Goal: Task Accomplishment & Management: Complete application form

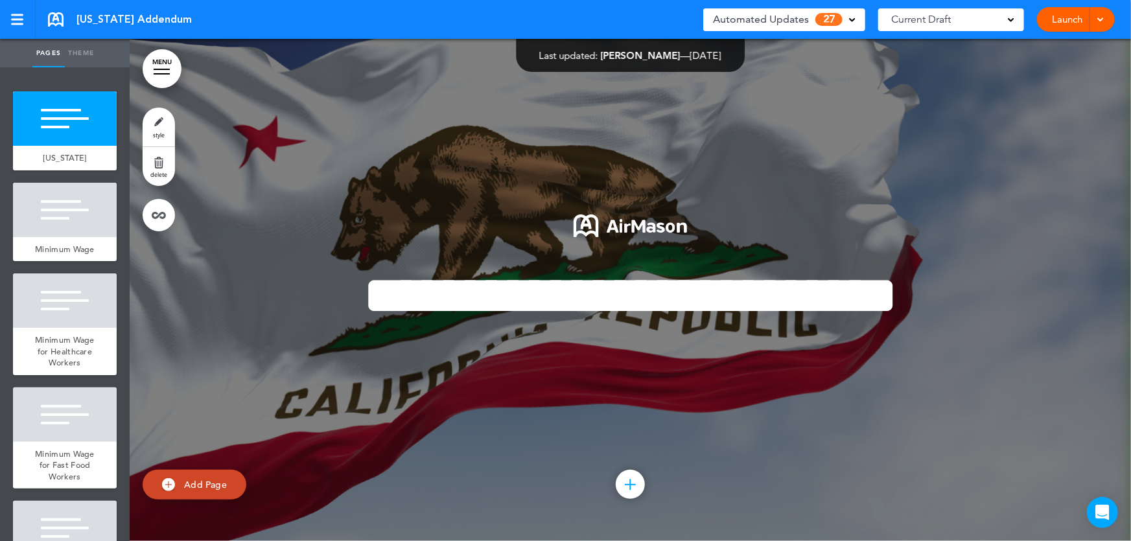
click at [1073, 22] on link "Launch" at bounding box center [1067, 19] width 41 height 25
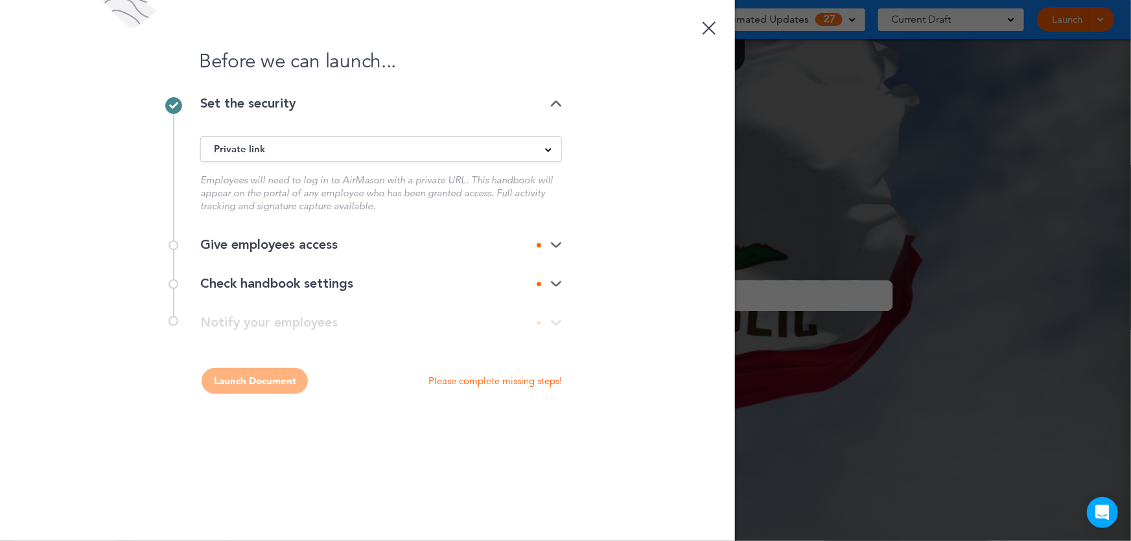
click at [550, 146] on span at bounding box center [548, 149] width 6 height 6
click at [556, 248] on img at bounding box center [556, 245] width 12 height 8
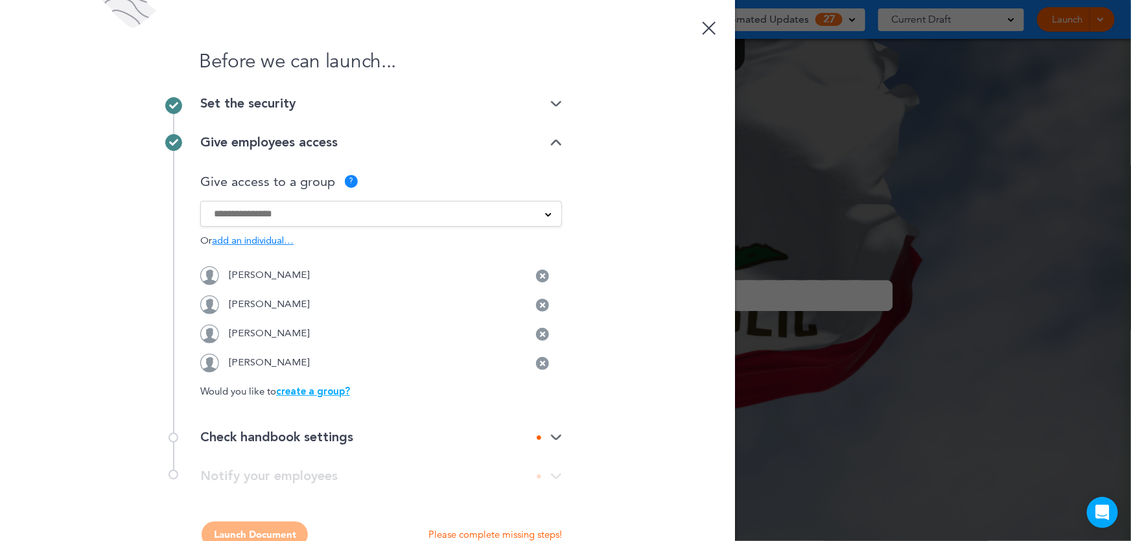
click at [266, 272] on p "Jahaira Zagarell" at bounding box center [269, 276] width 81 height 10
click at [703, 25] on div at bounding box center [710, 28] width 14 height 14
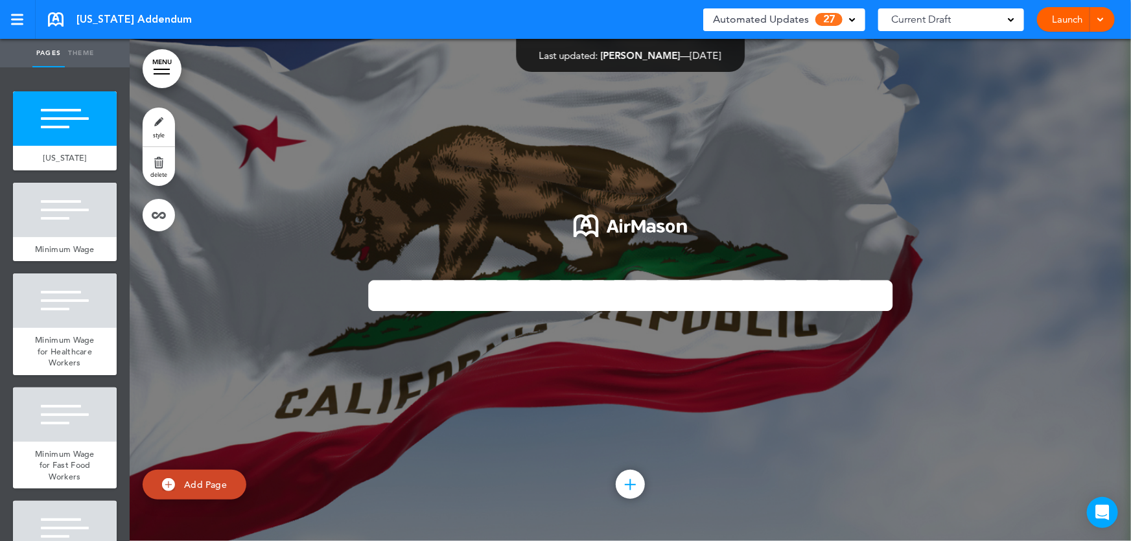
click at [1069, 18] on link "Launch" at bounding box center [1067, 19] width 41 height 25
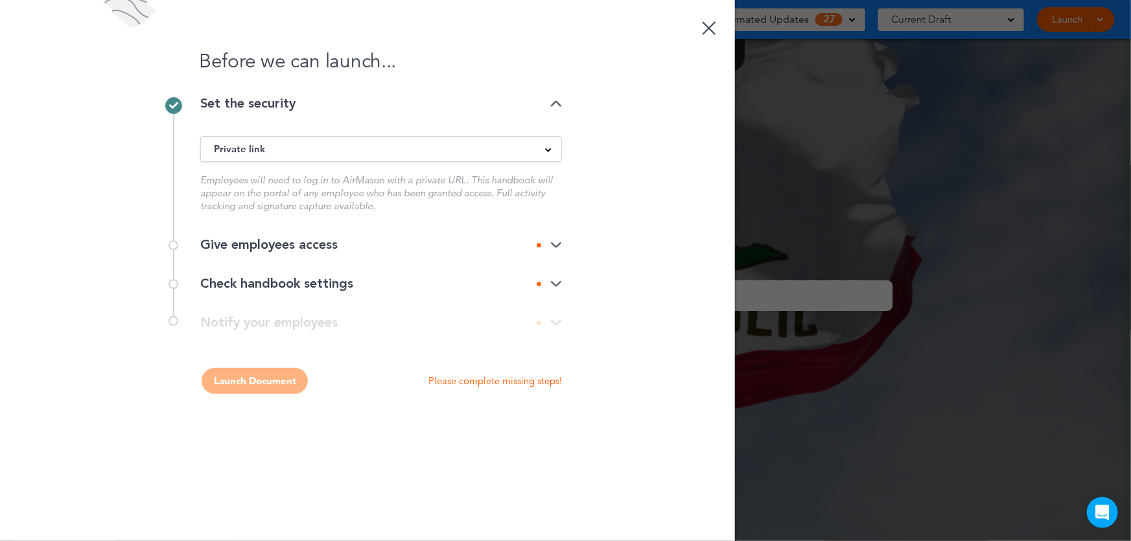
click at [557, 245] on img at bounding box center [556, 245] width 12 height 8
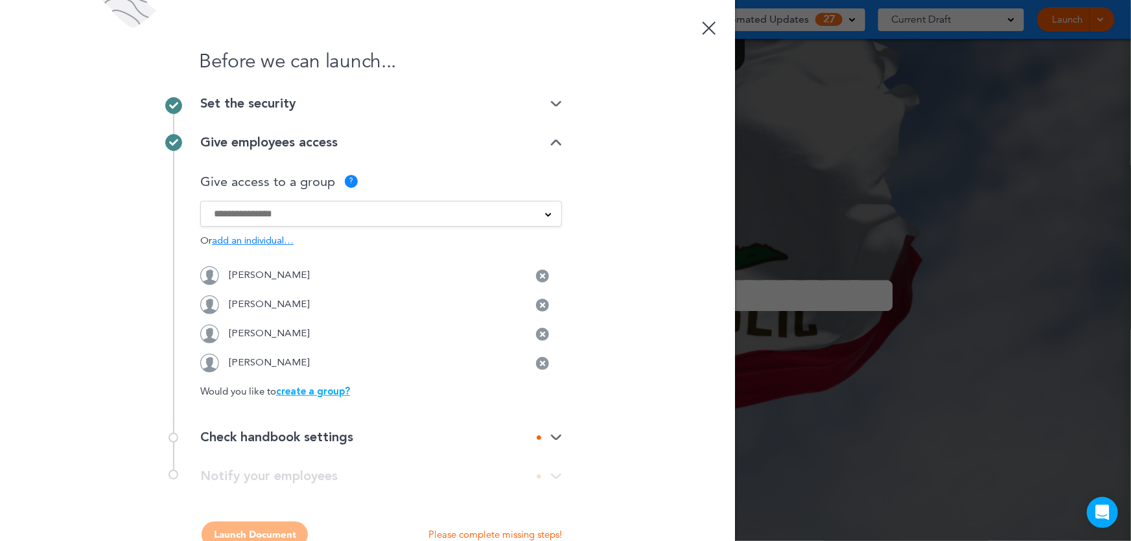
click at [239, 242] on span "add an individual…" at bounding box center [253, 242] width 82 height 10
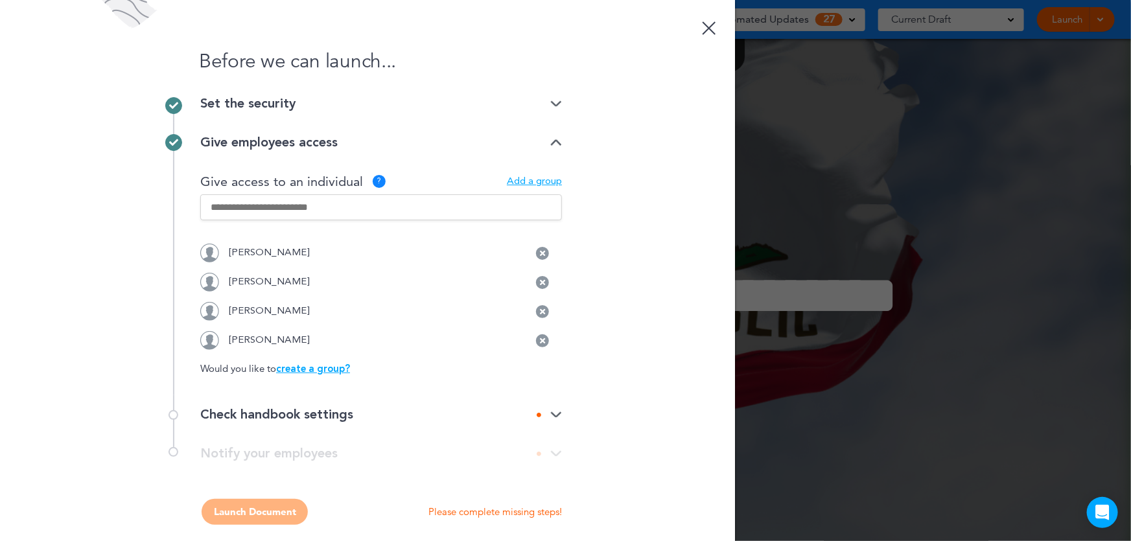
click at [344, 203] on input "text" at bounding box center [381, 207] width 362 height 26
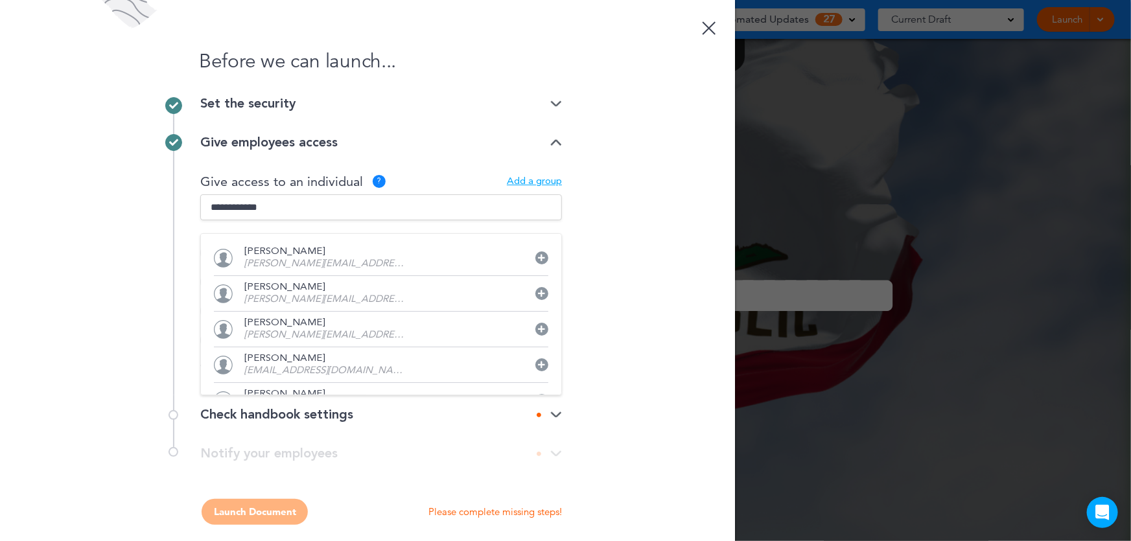
type input "**********"
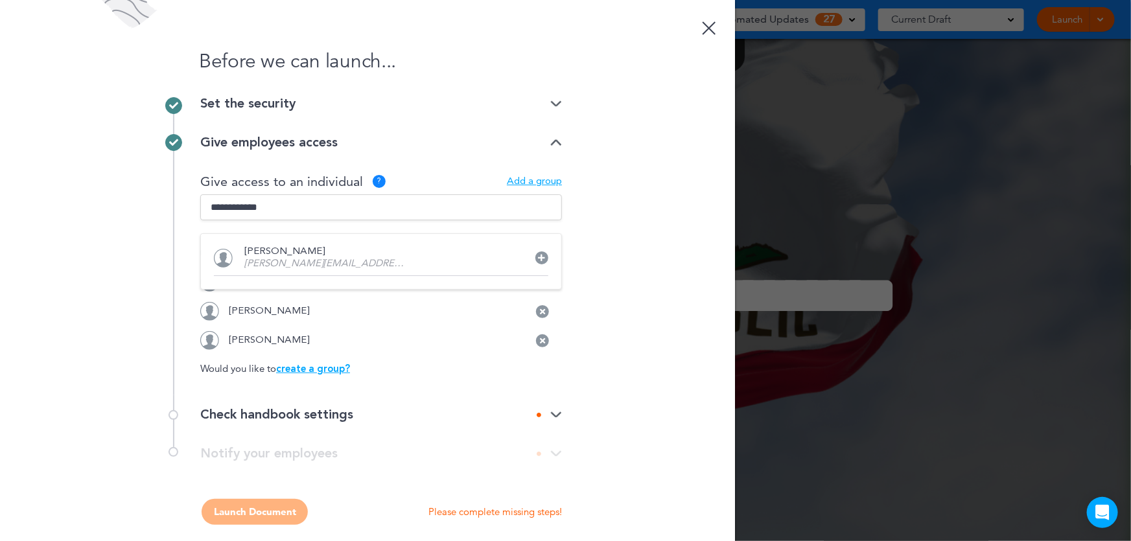
click at [542, 258] on div at bounding box center [541, 257] width 13 height 13
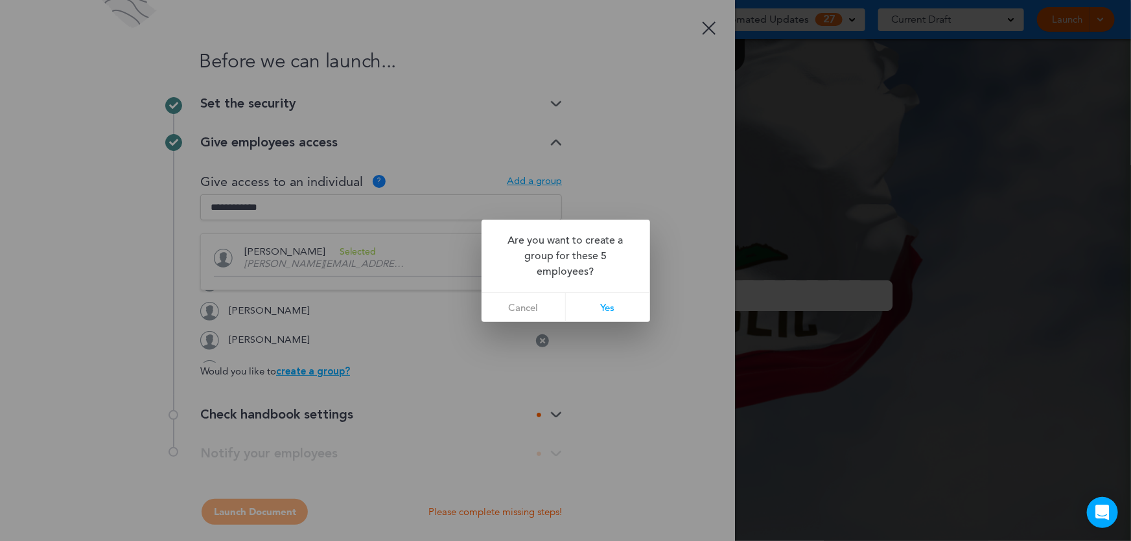
click at [526, 306] on link "Cancel" at bounding box center [524, 307] width 84 height 29
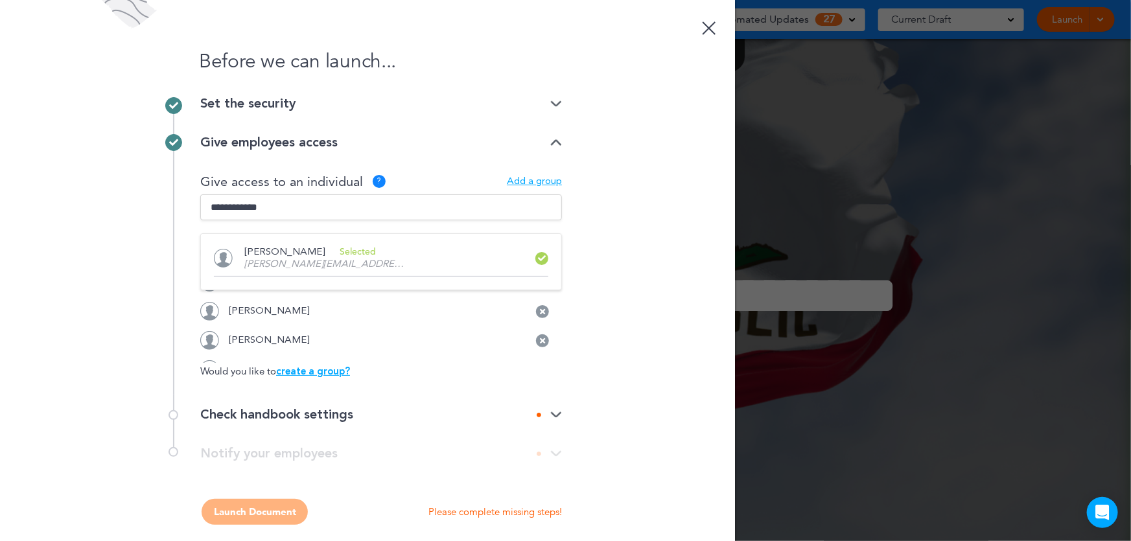
click at [638, 248] on div "Before we can launch... Set the security Private link Public link Private link …" at bounding box center [367, 270] width 735 height 541
click at [425, 213] on input "text" at bounding box center [381, 207] width 362 height 26
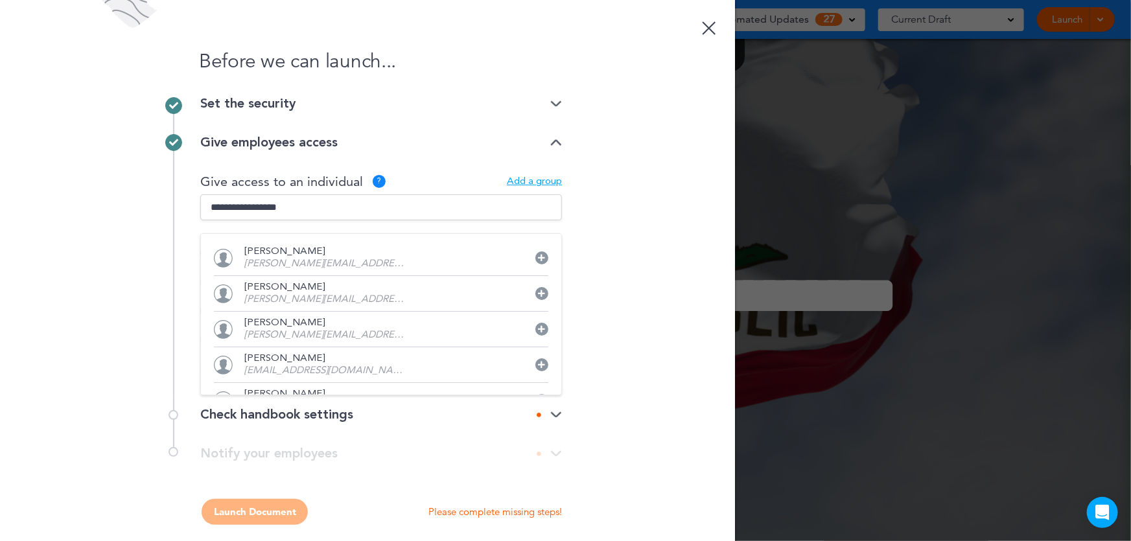
type input "**********"
click at [584, 201] on div "Before we can launch... Set the security Private link Public link Private link …" at bounding box center [367, 270] width 735 height 541
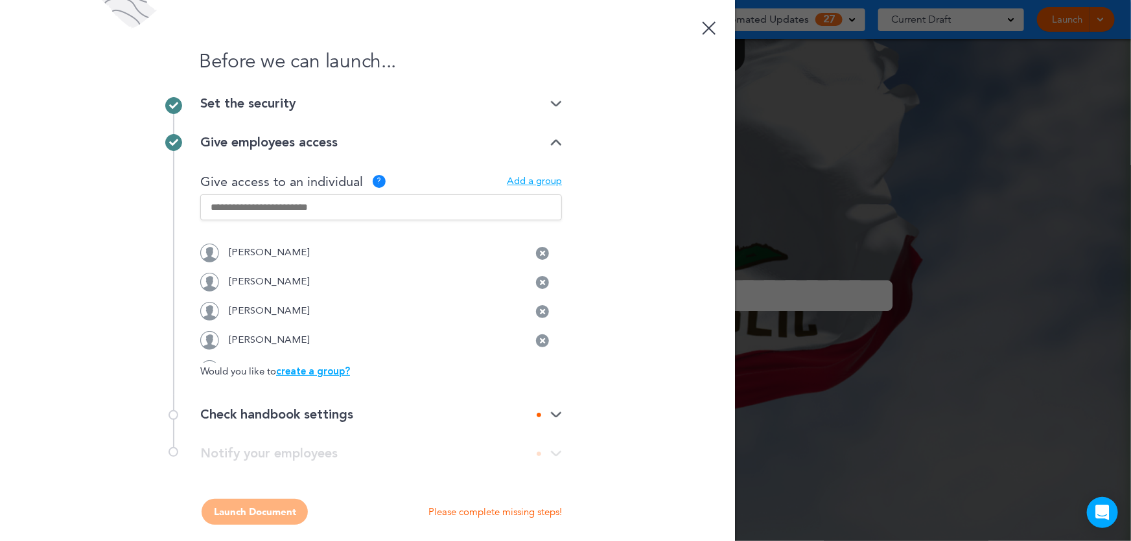
click at [382, 207] on input "text" at bounding box center [381, 207] width 362 height 26
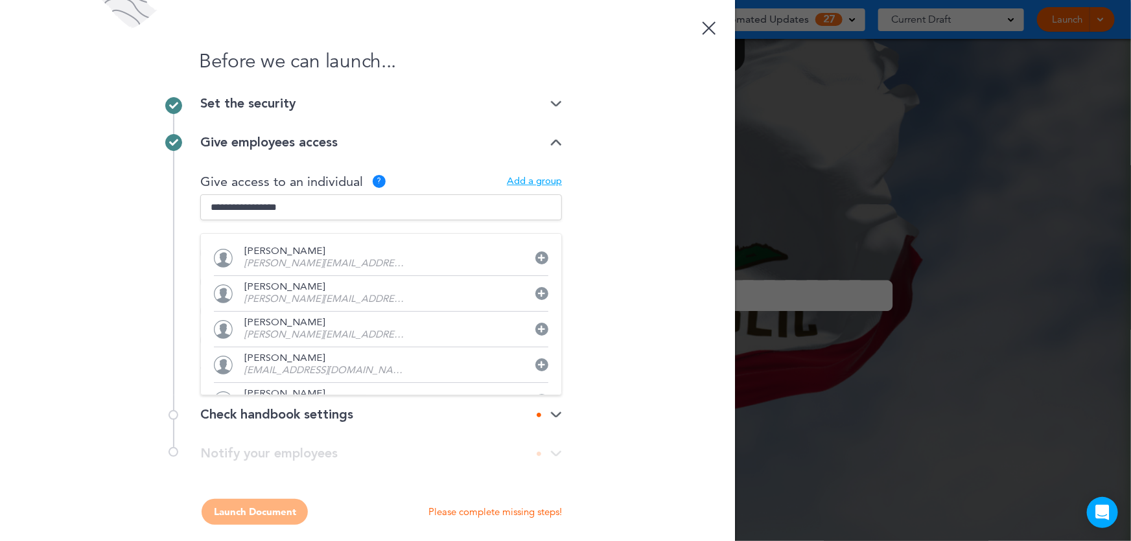
type input "**********"
click at [539, 257] on icon at bounding box center [542, 258] width 7 height 8
drag, startPoint x: 355, startPoint y: 198, endPoint x: 105, endPoint y: 194, distance: 250.2
click at [105, 194] on div "Before we can launch... Set the security Private link Public link Private link …" at bounding box center [367, 270] width 735 height 541
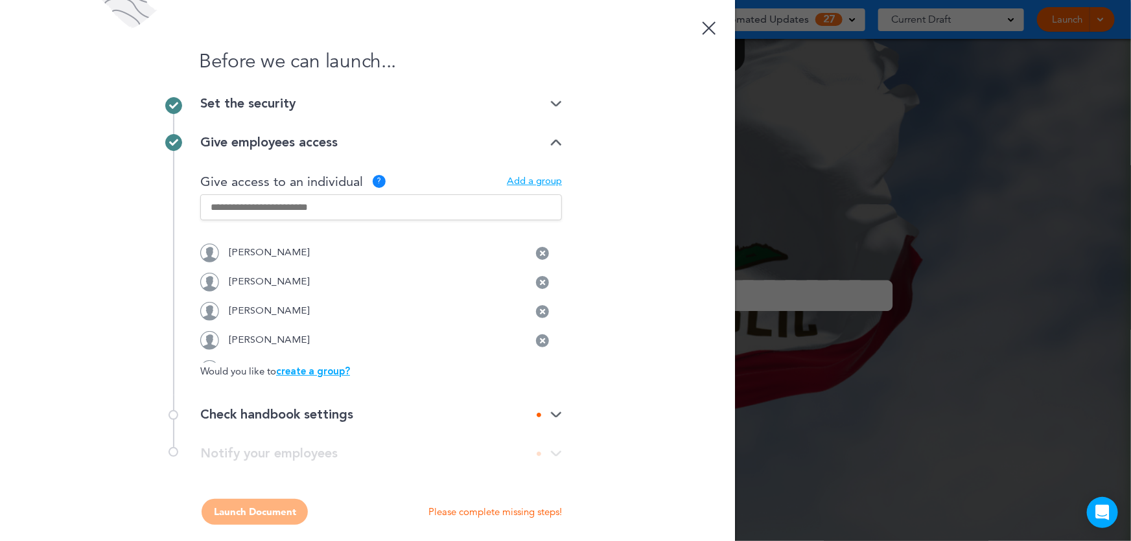
click at [325, 213] on input "text" at bounding box center [381, 207] width 362 height 26
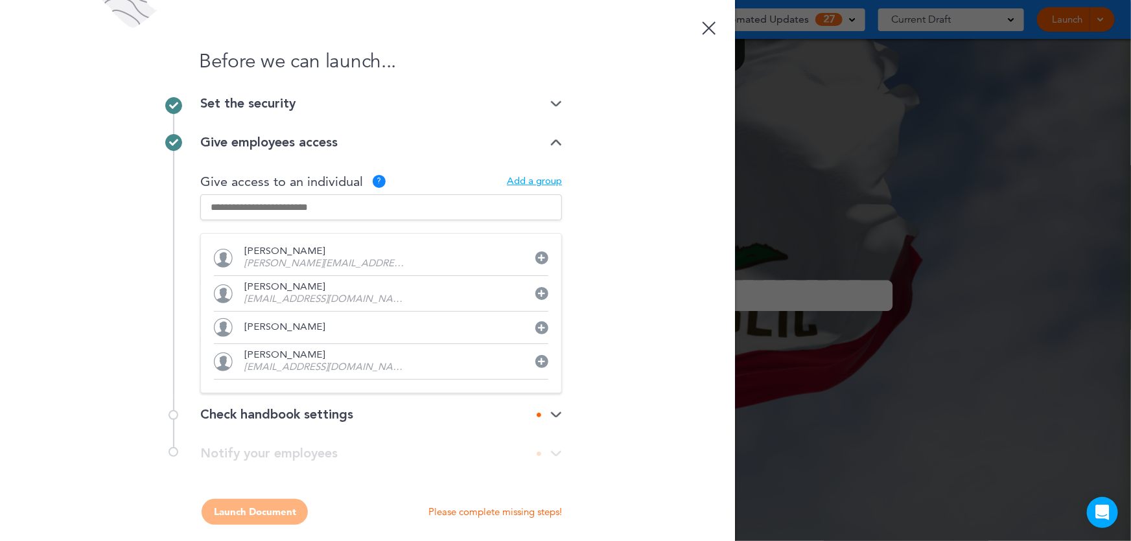
scroll to position [55, 0]
click at [579, 288] on div "Before we can launch... Set the security Private link Public link Private link …" at bounding box center [367, 270] width 735 height 541
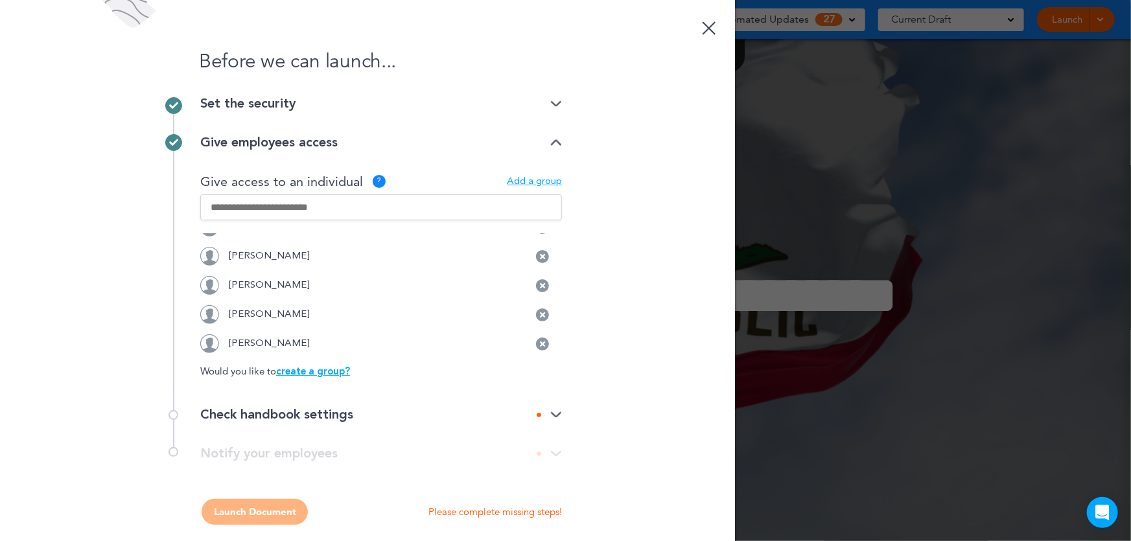
click at [433, 201] on input "text" at bounding box center [381, 207] width 362 height 26
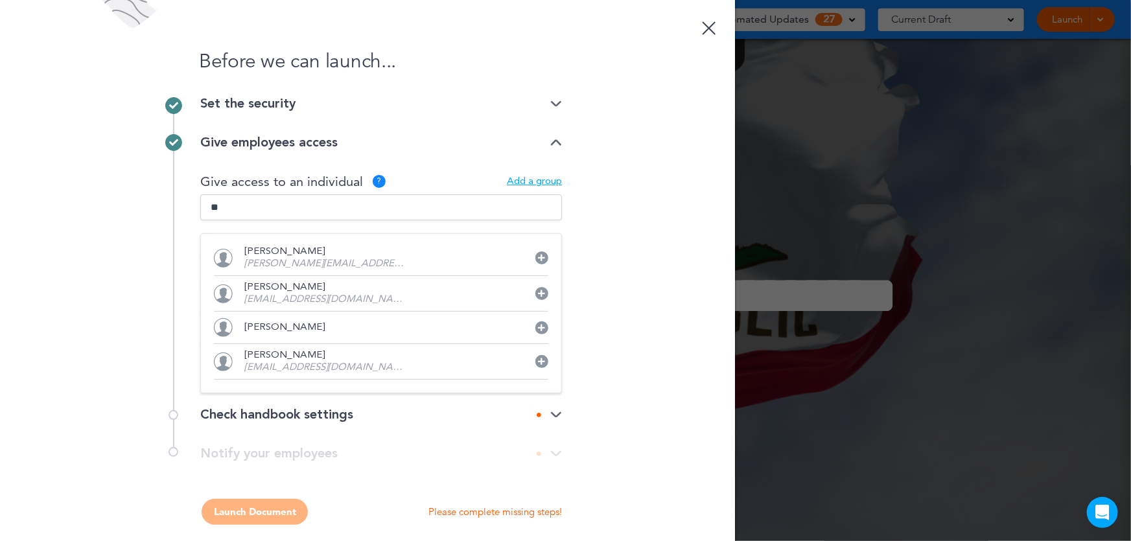
type input "*"
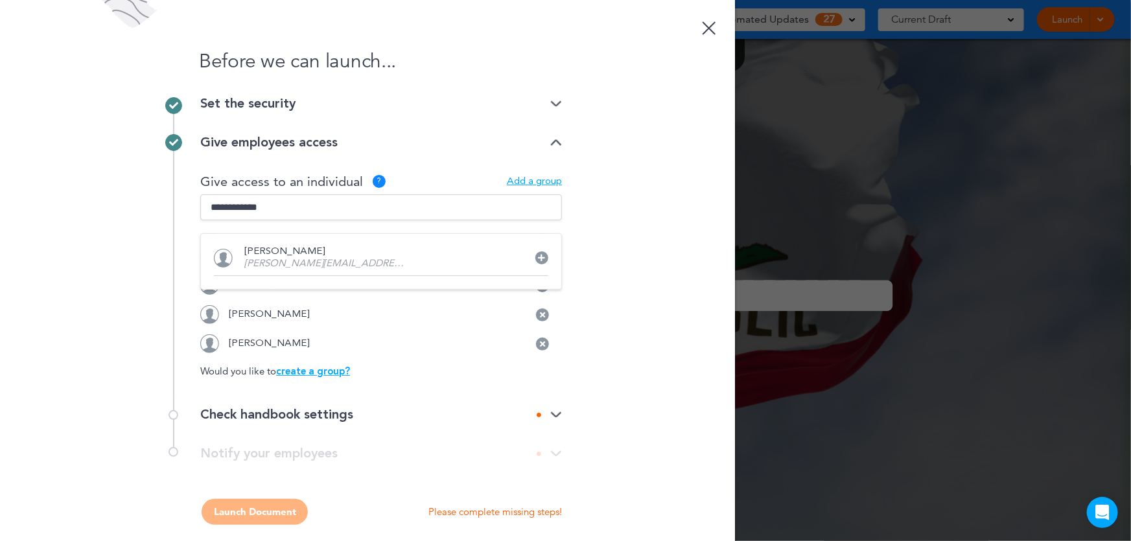
type input "**********"
click at [356, 210] on input "**********" at bounding box center [381, 207] width 362 height 26
type input "**********"
click at [327, 212] on input "**********" at bounding box center [381, 207] width 362 height 26
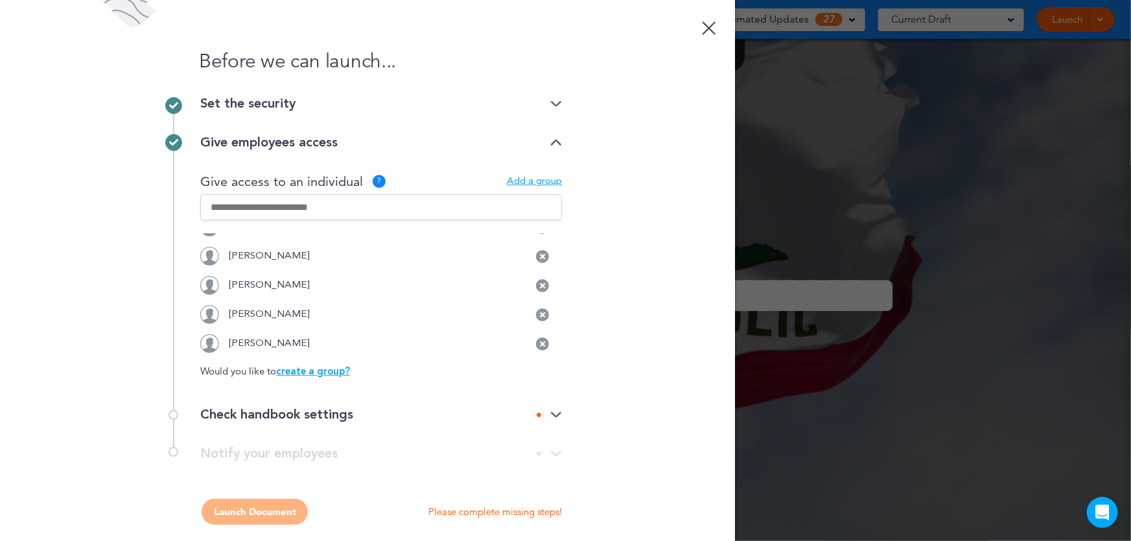
click at [334, 205] on input "text" at bounding box center [381, 207] width 362 height 26
type input "**********"
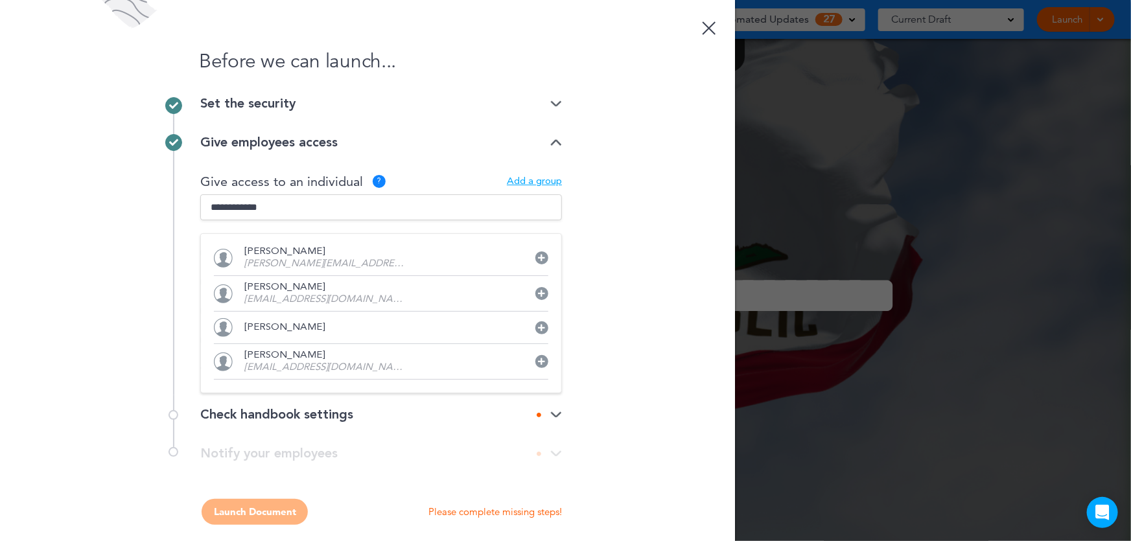
drag, startPoint x: 316, startPoint y: 209, endPoint x: 169, endPoint y: 207, distance: 147.8
click at [173, 207] on div "Give employees access Give access to a group ? Alabama Alaska Arizona Arkansas …" at bounding box center [367, 259] width 389 height 272
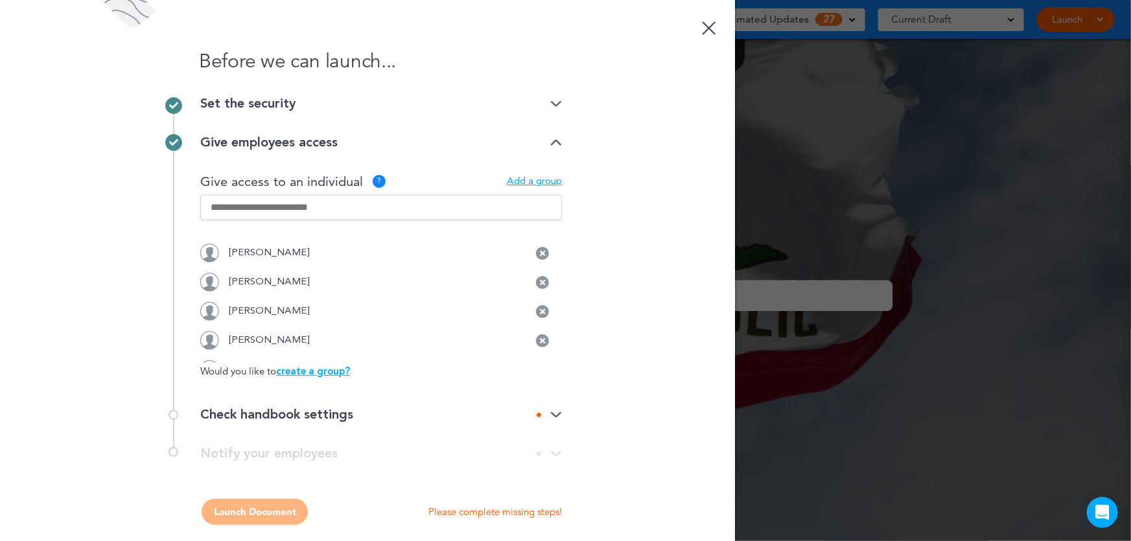
click at [589, 207] on div "Before we can launch... Set the security Private link Public link Private link …" at bounding box center [367, 270] width 735 height 541
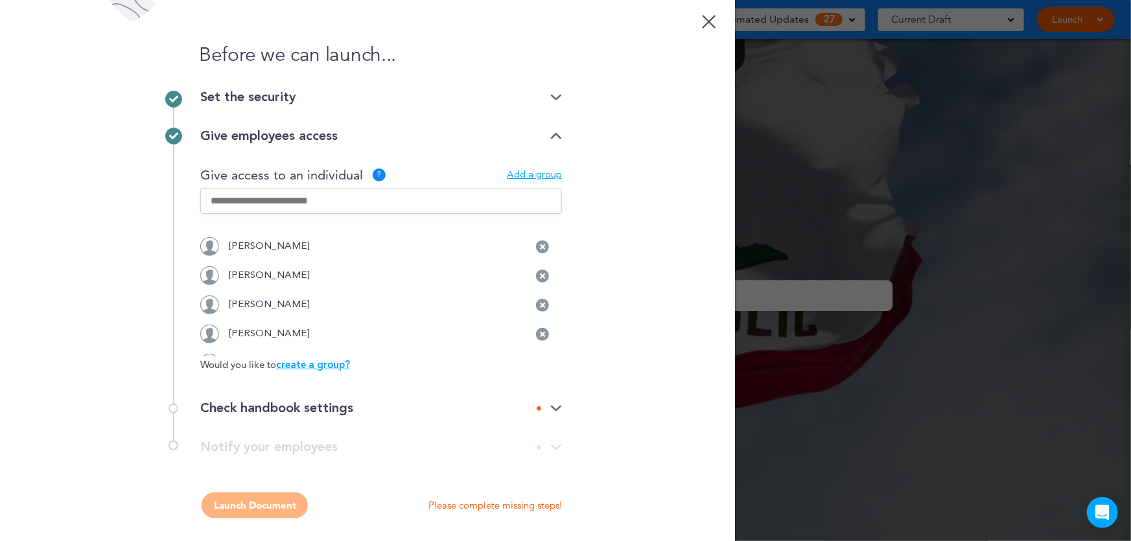
scroll to position [9, 0]
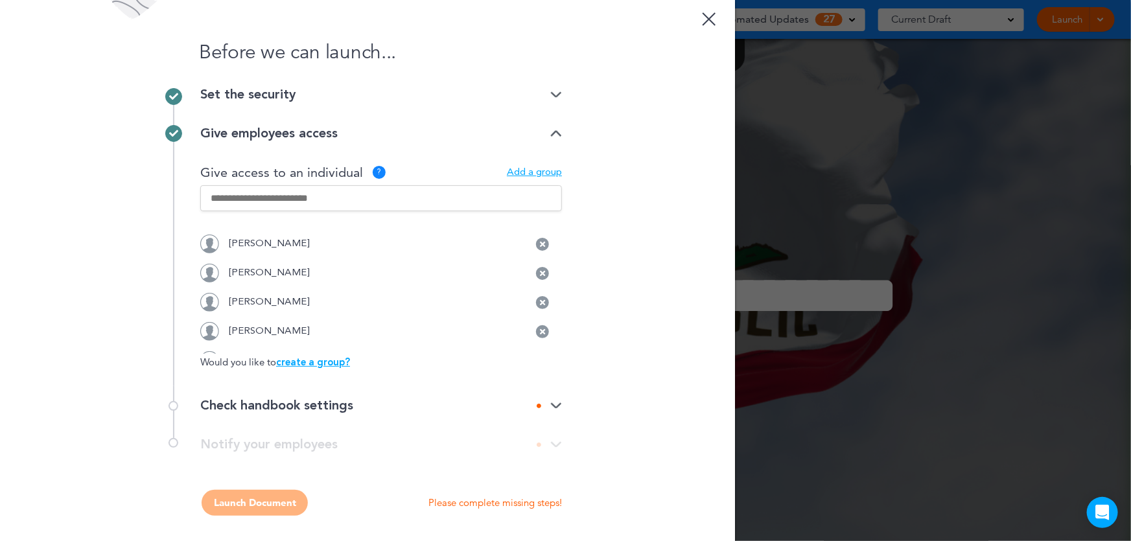
click at [618, 267] on div "Before we can launch... Set the security Private link Public link Private link …" at bounding box center [367, 270] width 735 height 541
drag, startPoint x: 557, startPoint y: 262, endPoint x: 566, endPoint y: 371, distance: 110.0
click at [566, 371] on div "Before we can launch... Set the security Private link Public link Private link …" at bounding box center [367, 270] width 735 height 541
click at [699, 335] on div "Before we can launch... Set the security Private link Public link Private link …" at bounding box center [367, 270] width 735 height 541
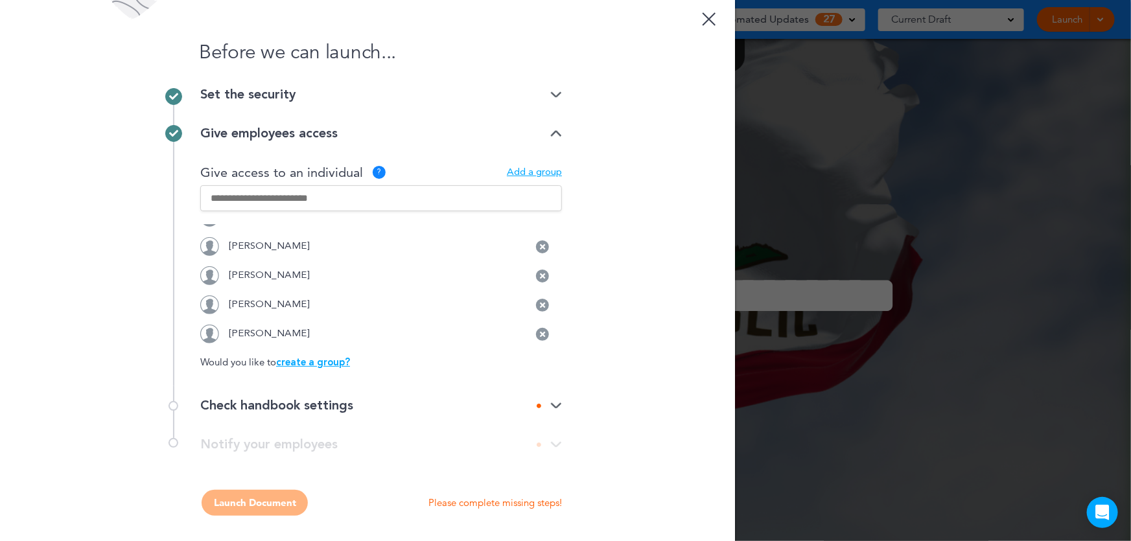
click at [555, 404] on img at bounding box center [556, 406] width 12 height 8
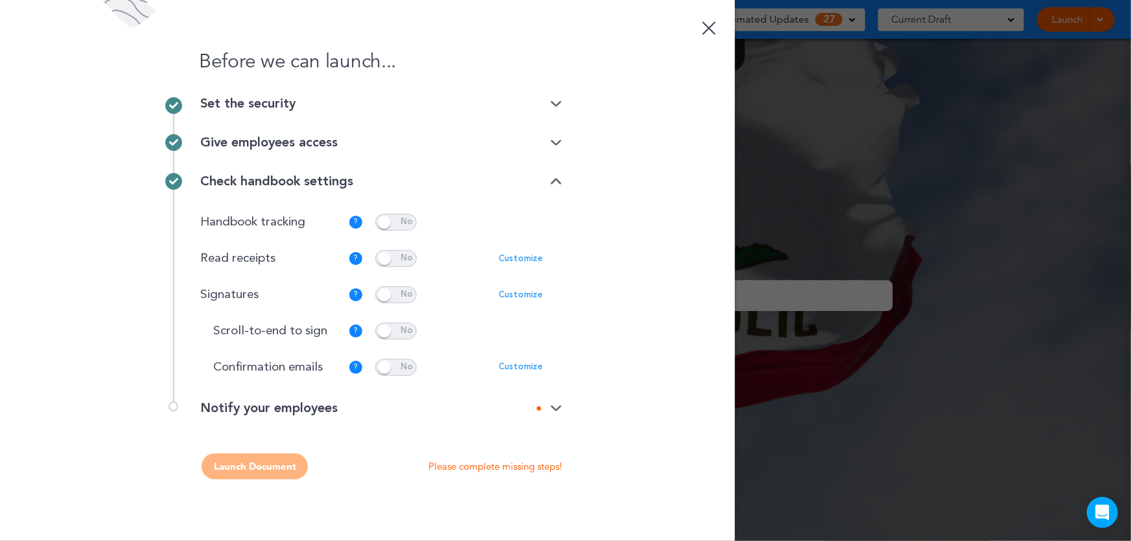
click at [546, 406] on div at bounding box center [549, 408] width 25 height 8
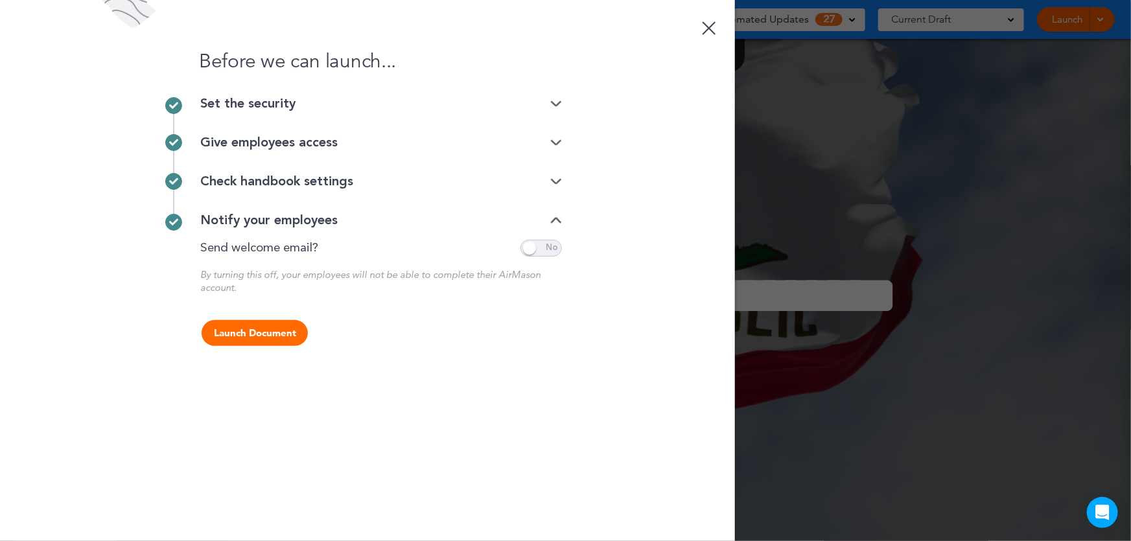
click at [555, 185] on div "Check handbook settings" at bounding box center [381, 181] width 362 height 13
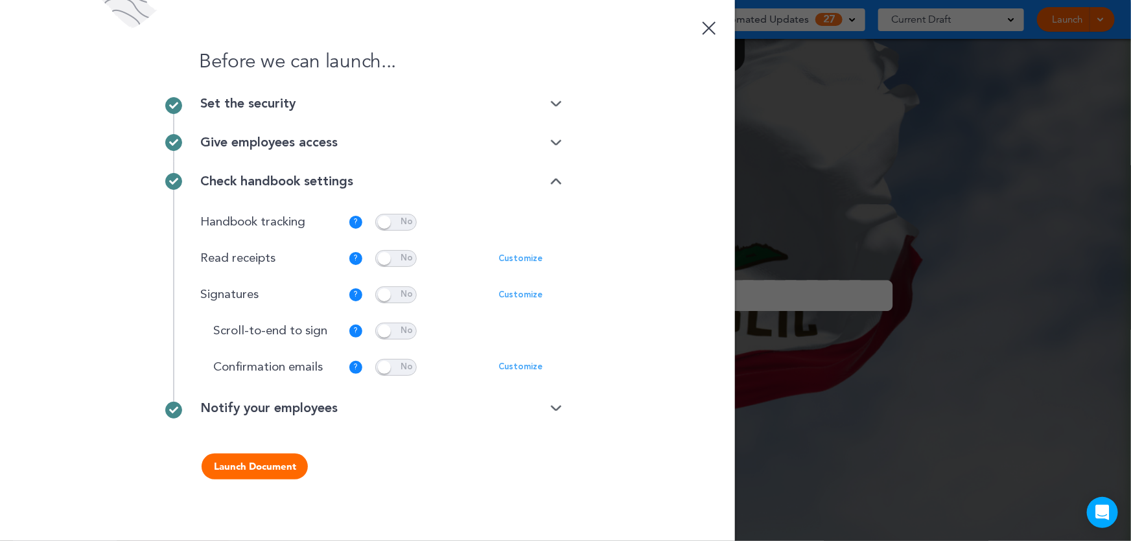
click at [550, 173] on div "Check handbook settings" at bounding box center [381, 181] width 362 height 39
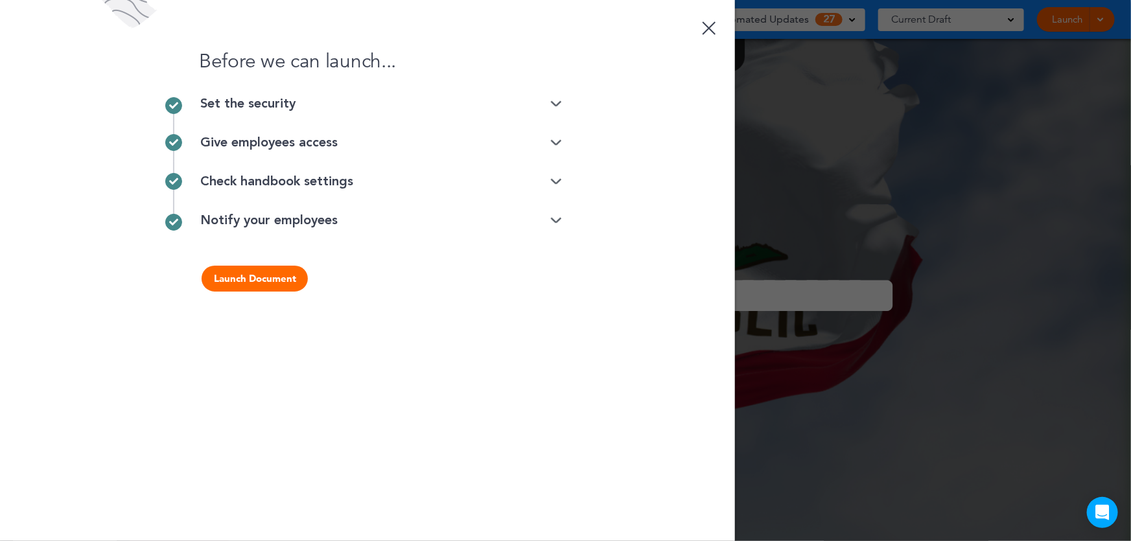
click at [551, 142] on img at bounding box center [556, 143] width 12 height 8
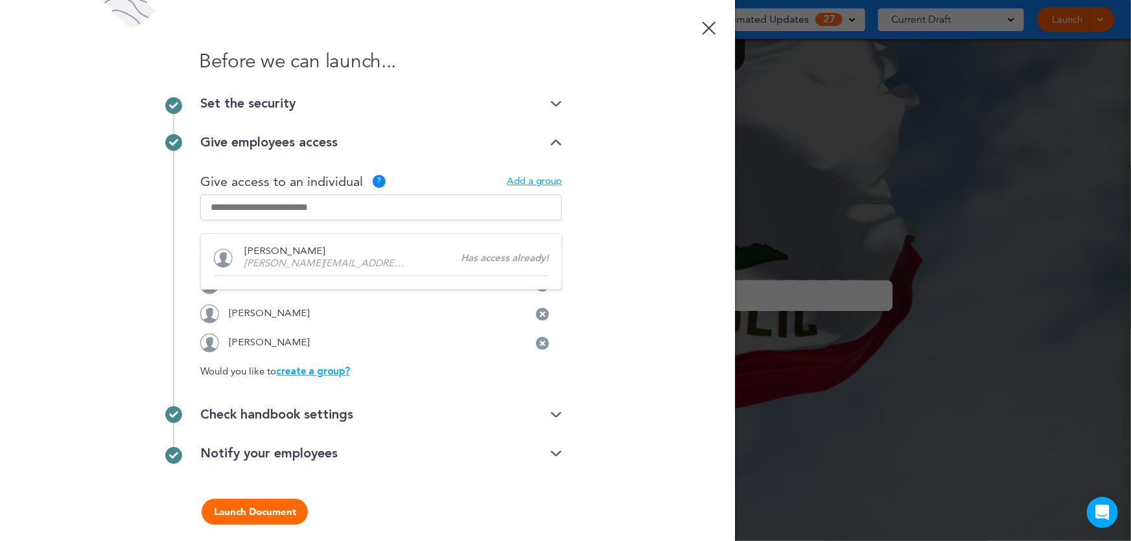
click at [551, 142] on img at bounding box center [556, 143] width 12 height 8
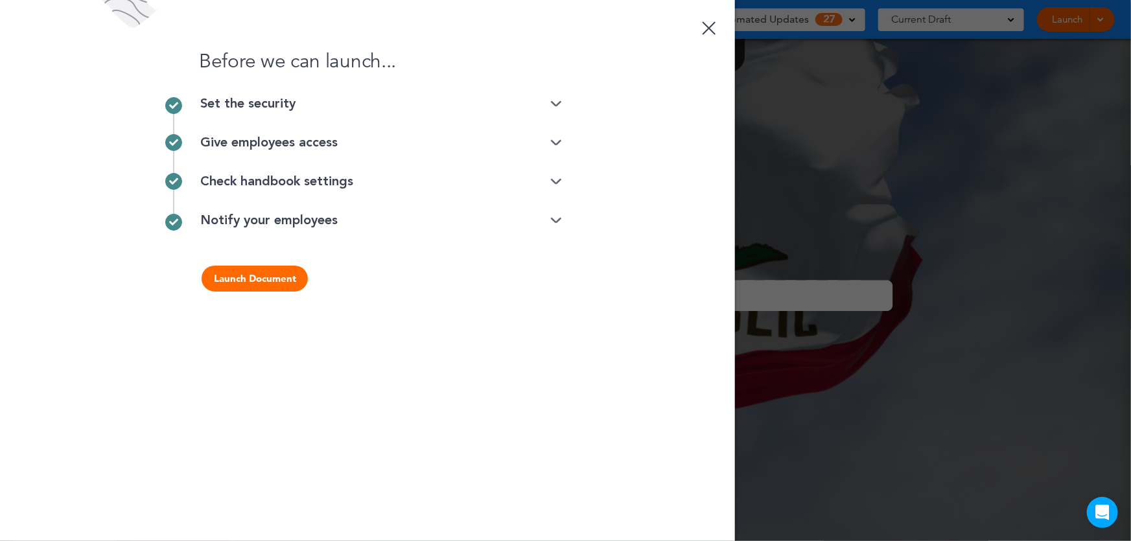
click at [555, 106] on img at bounding box center [556, 104] width 12 height 8
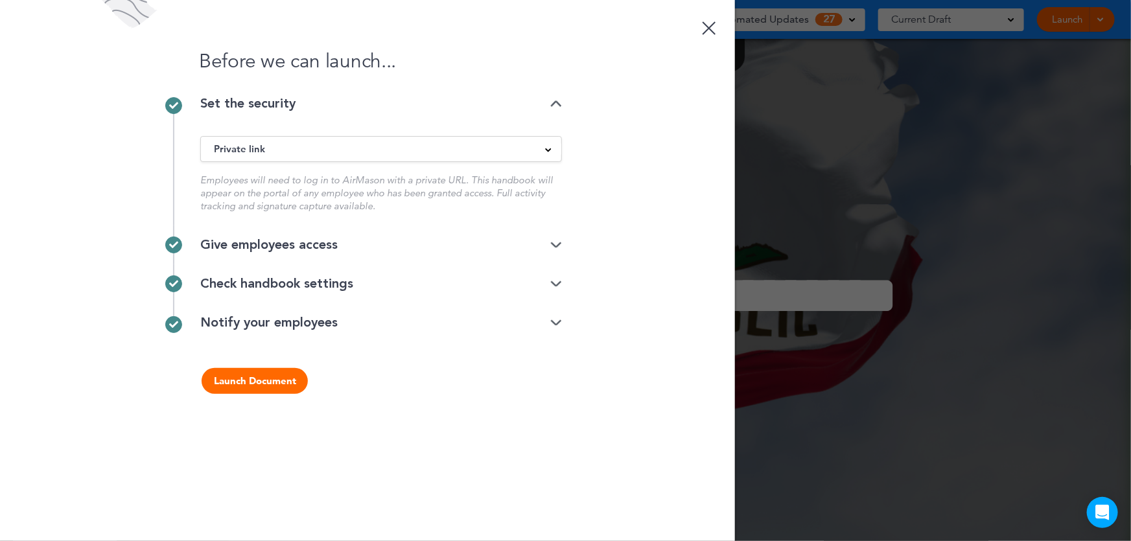
click at [555, 106] on img at bounding box center [556, 104] width 12 height 8
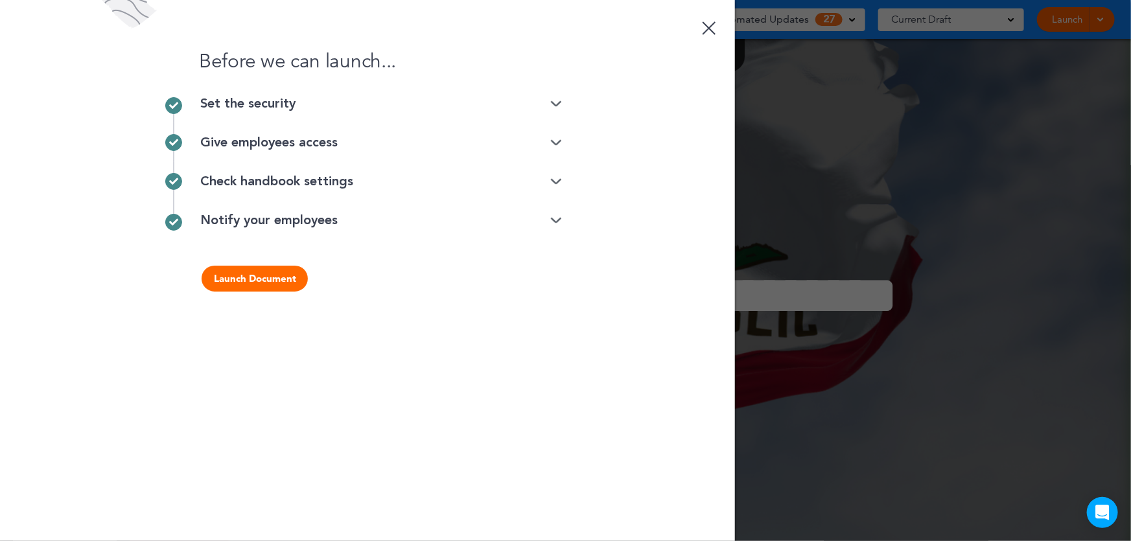
click at [253, 279] on button "Launch Document" at bounding box center [255, 279] width 106 height 26
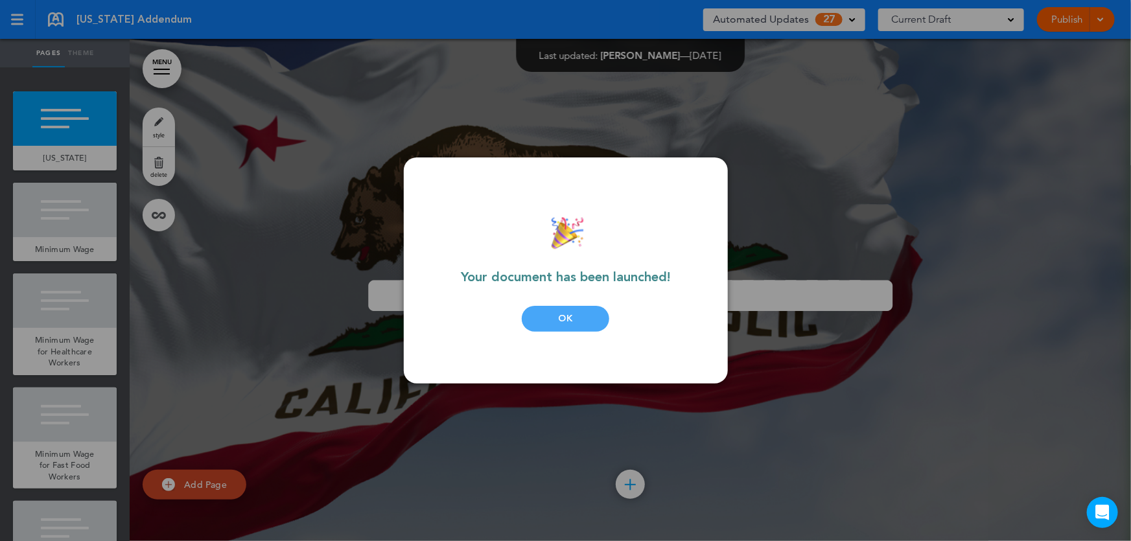
click at [563, 316] on div "OK" at bounding box center [566, 319] width 88 height 26
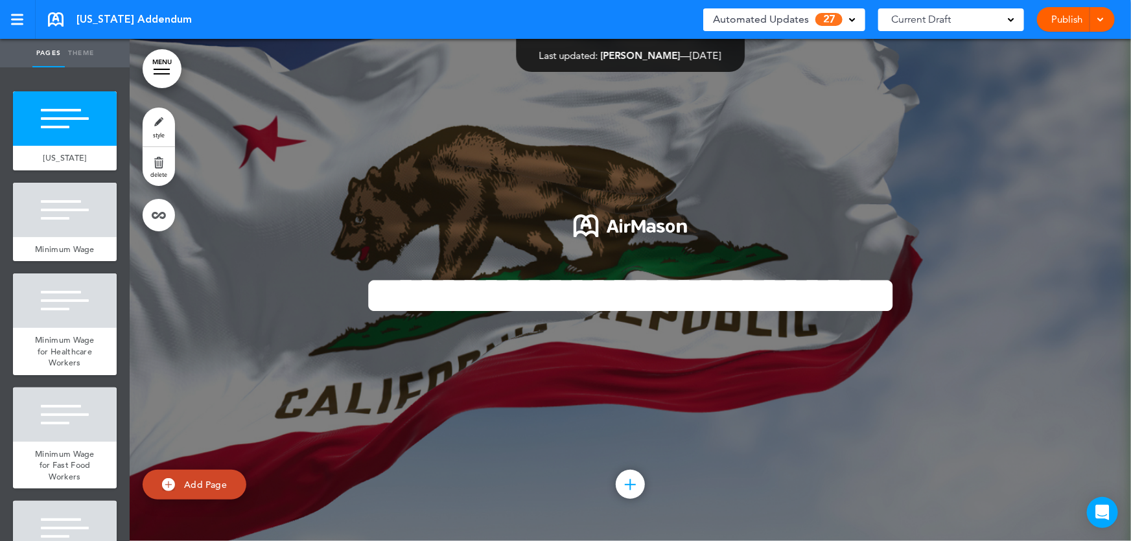
click at [1067, 18] on link "Publish" at bounding box center [1067, 19] width 41 height 25
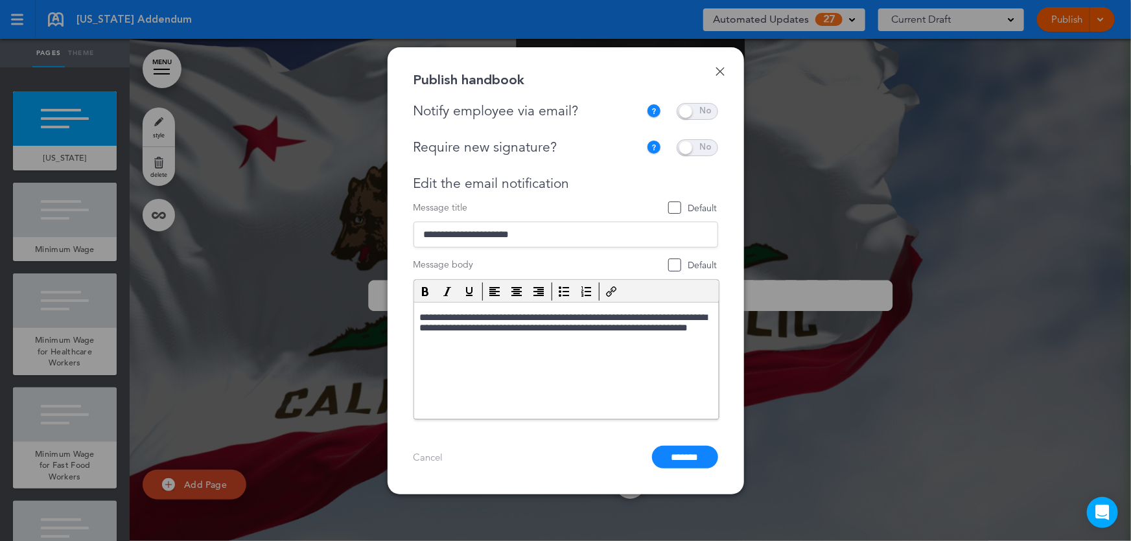
click at [710, 111] on span at bounding box center [697, 111] width 41 height 17
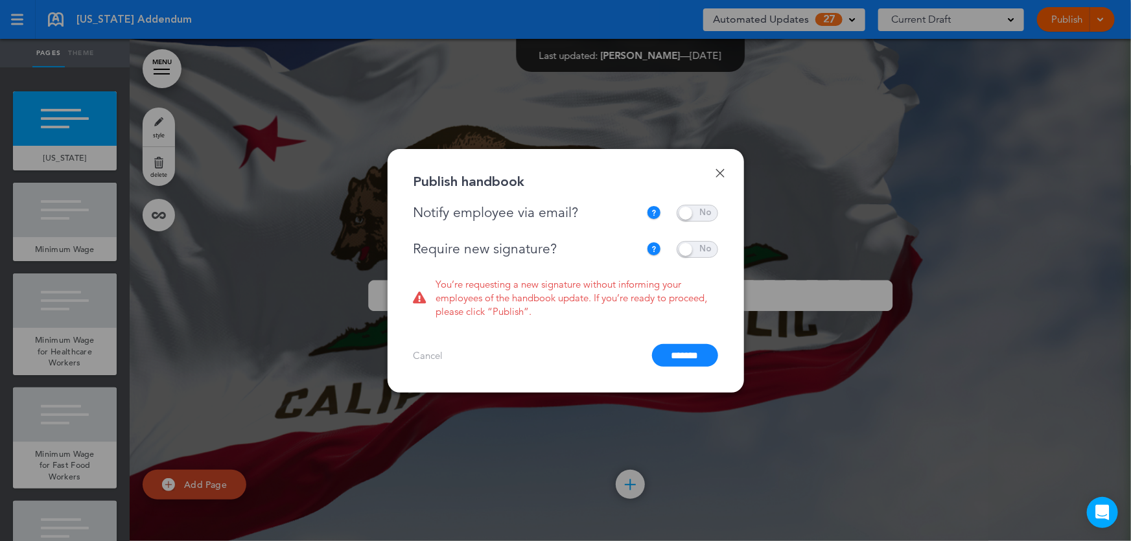
click at [701, 218] on span at bounding box center [697, 213] width 41 height 17
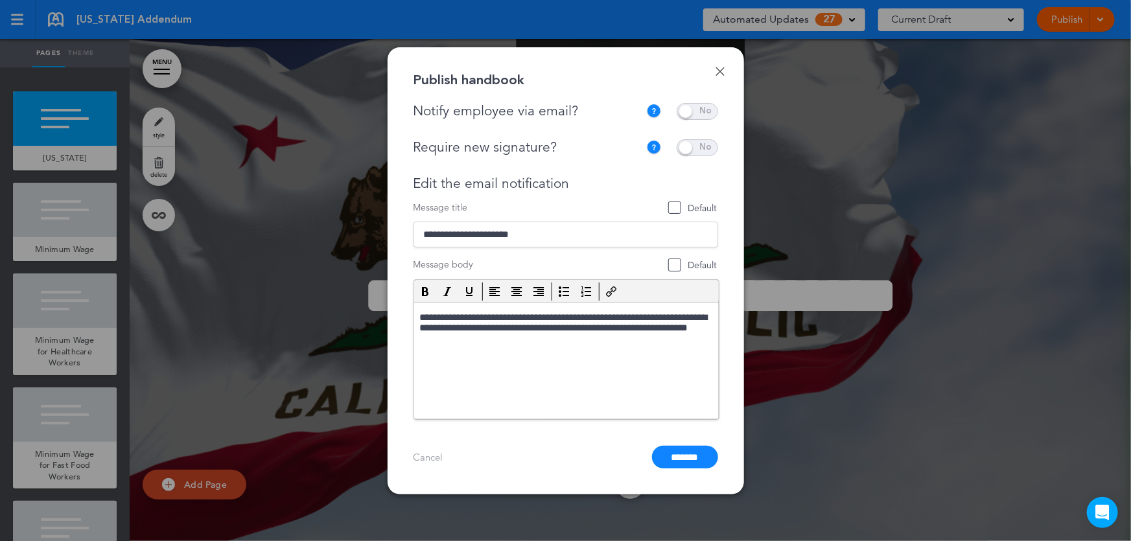
click at [711, 149] on span at bounding box center [697, 147] width 41 height 17
click at [701, 144] on span at bounding box center [697, 147] width 41 height 17
click at [703, 117] on span at bounding box center [697, 111] width 41 height 17
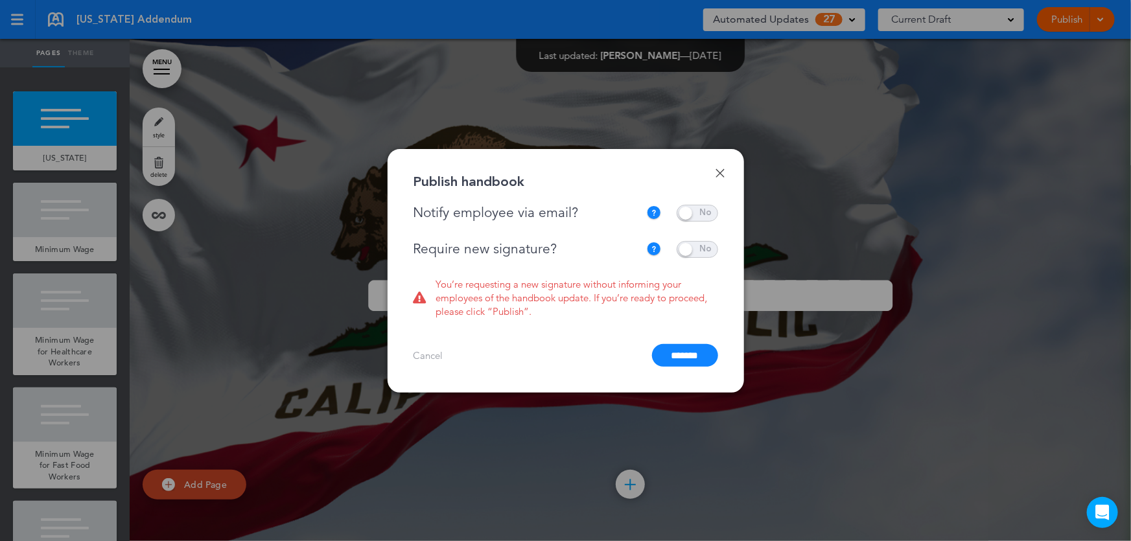
click at [706, 251] on span at bounding box center [697, 249] width 41 height 17
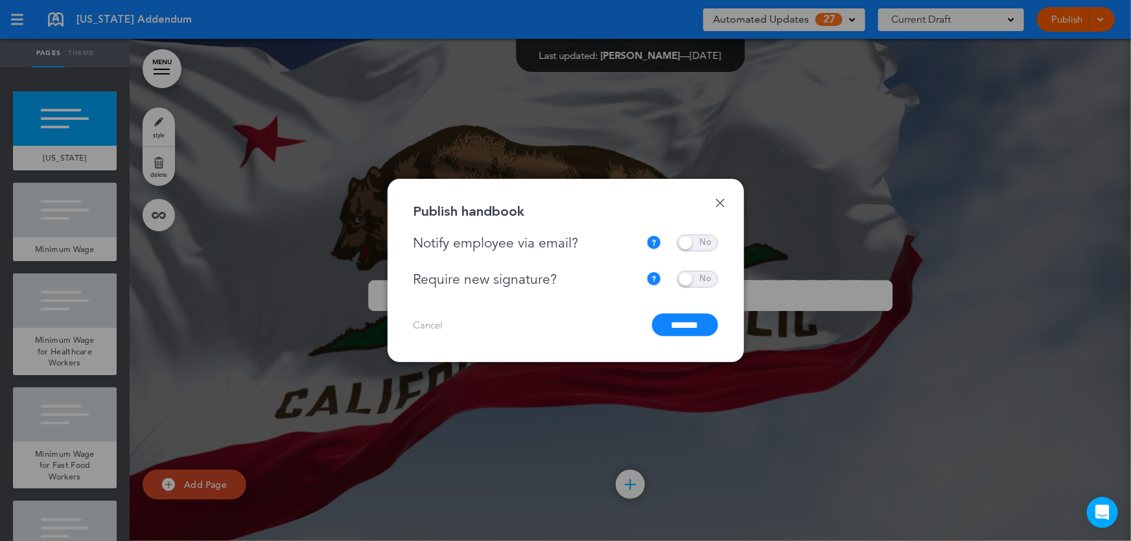
click at [707, 278] on span at bounding box center [697, 279] width 41 height 17
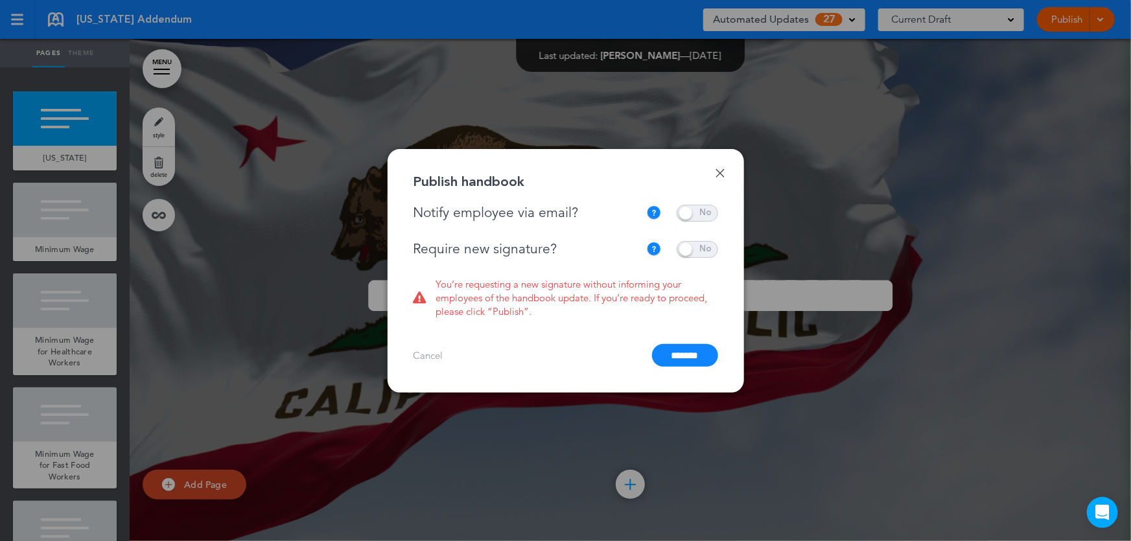
click at [707, 248] on span at bounding box center [697, 249] width 41 height 17
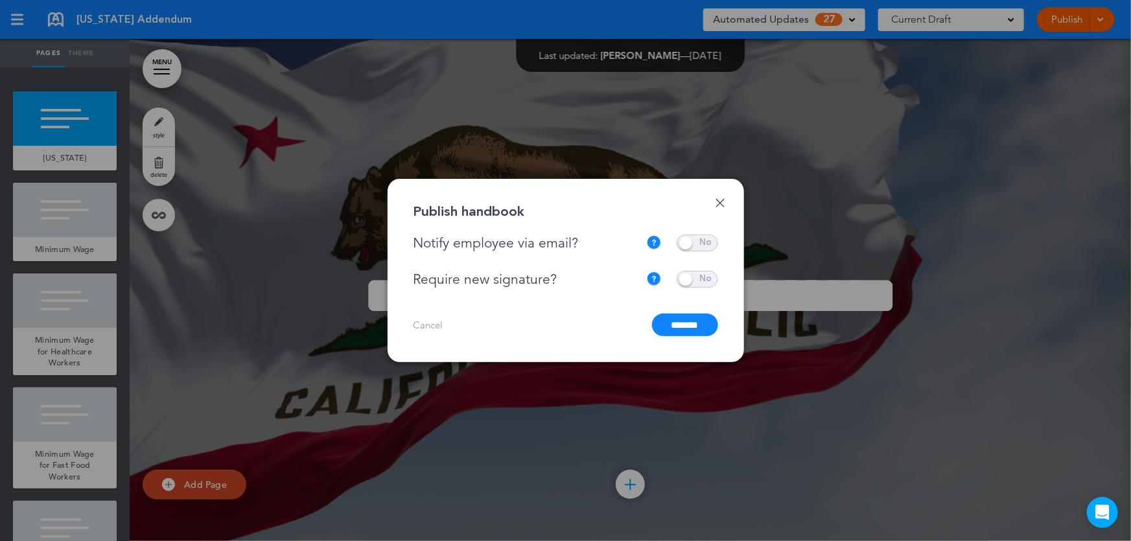
click at [719, 202] on link "Done" at bounding box center [720, 202] width 9 height 9
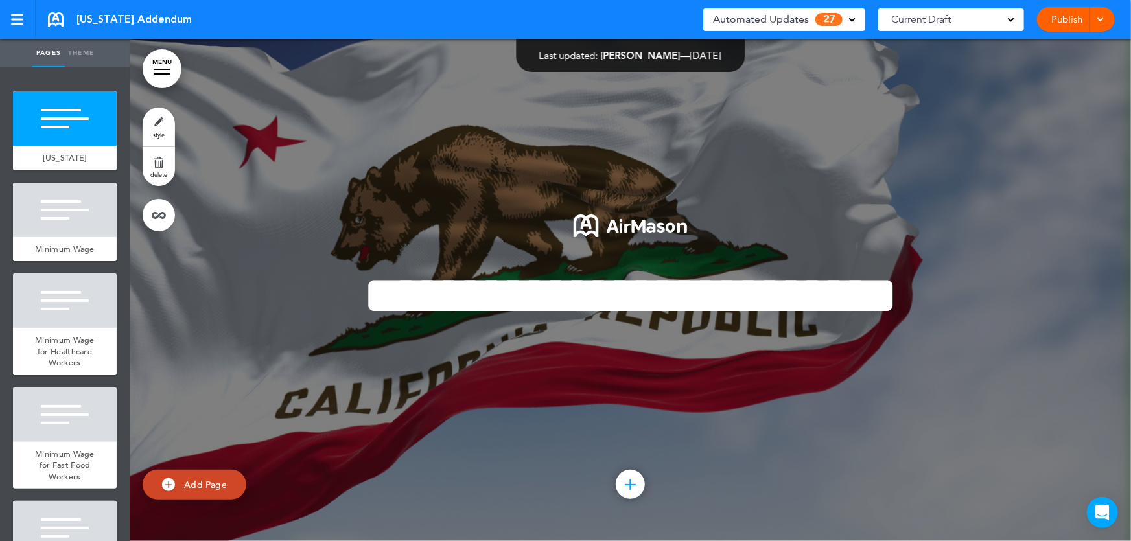
click at [1097, 20] on span at bounding box center [1100, 18] width 8 height 8
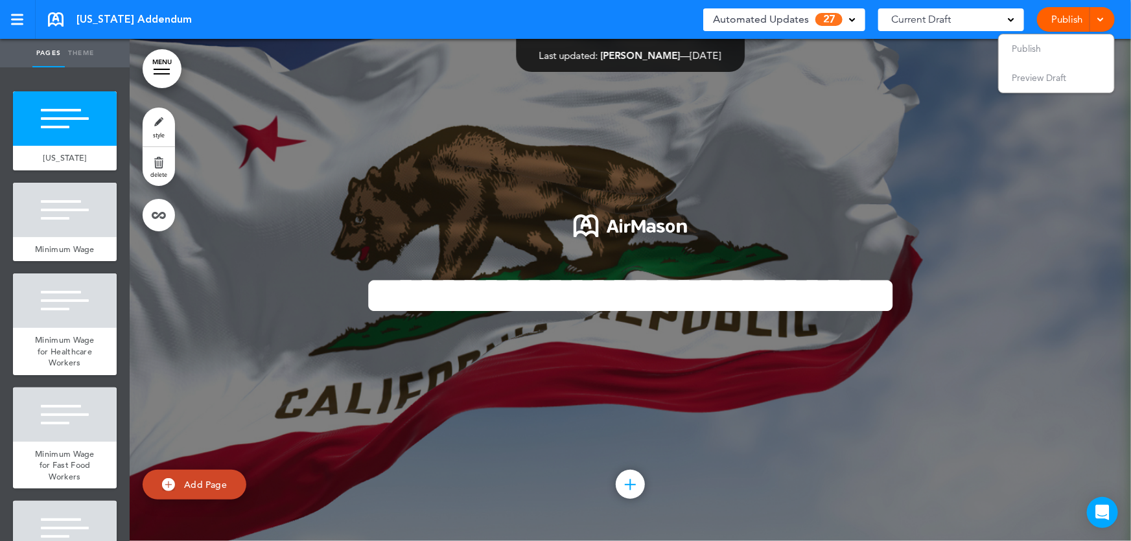
click at [1080, 23] on link "Publish" at bounding box center [1067, 19] width 41 height 25
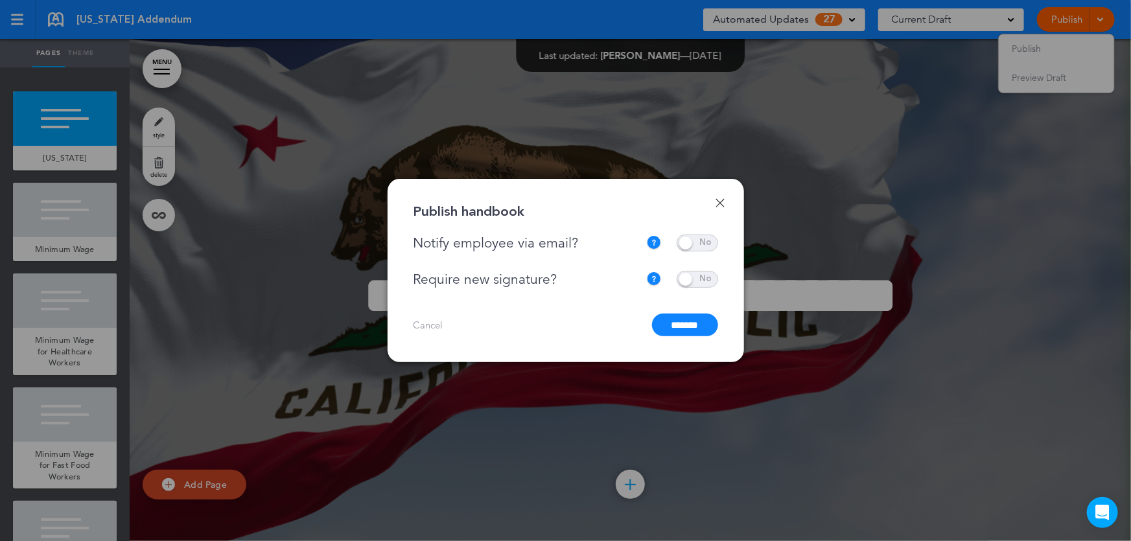
click at [681, 325] on input "*******" at bounding box center [685, 325] width 66 height 23
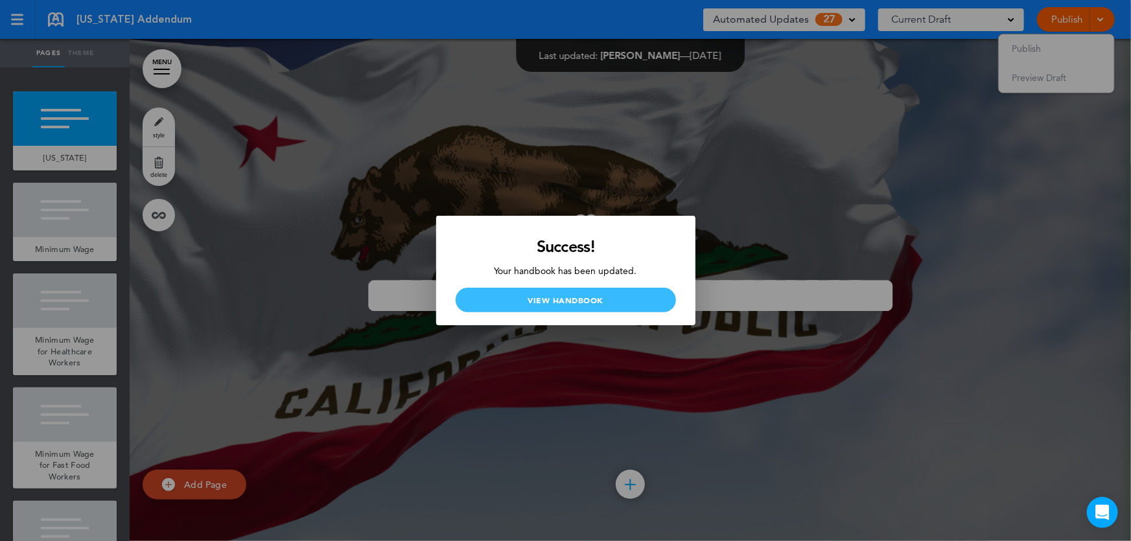
click at [598, 298] on link "View Handbook" at bounding box center [566, 300] width 220 height 25
click at [766, 344] on div at bounding box center [565, 270] width 1131 height 541
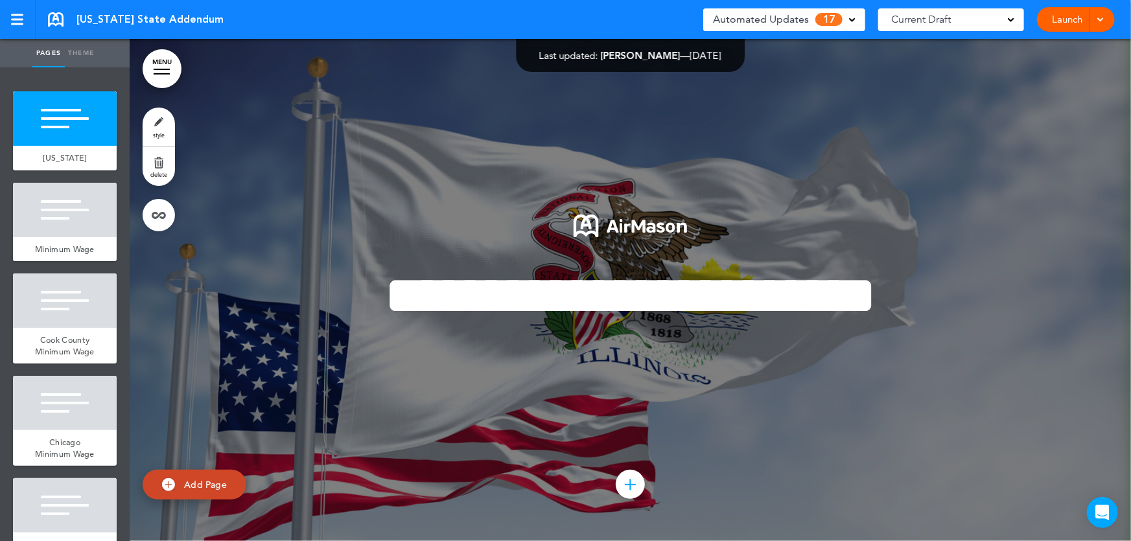
click at [1079, 19] on link "Launch" at bounding box center [1067, 19] width 41 height 25
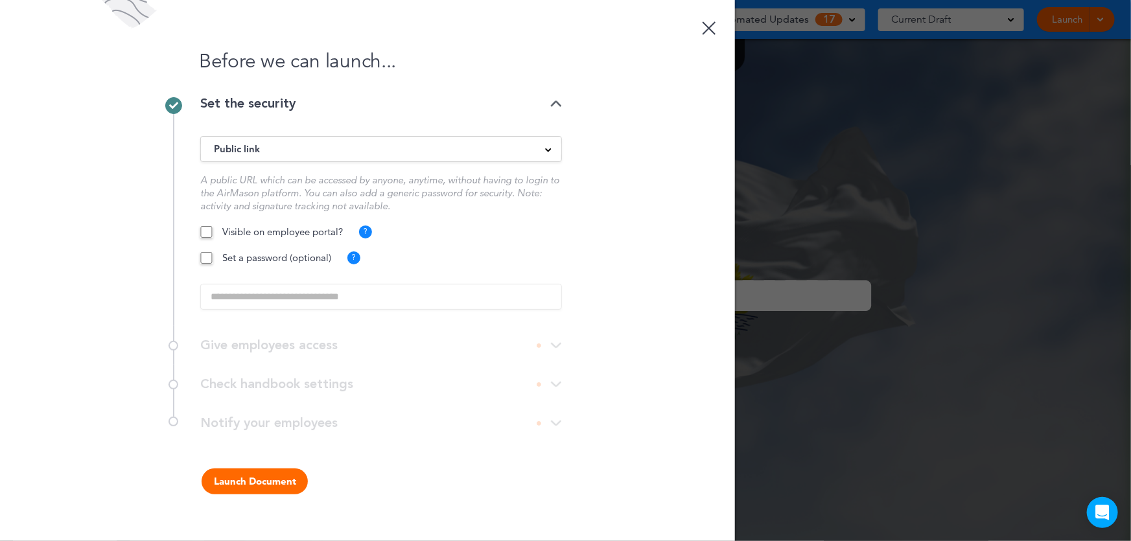
click at [538, 146] on div "Public link" at bounding box center [381, 149] width 360 height 14
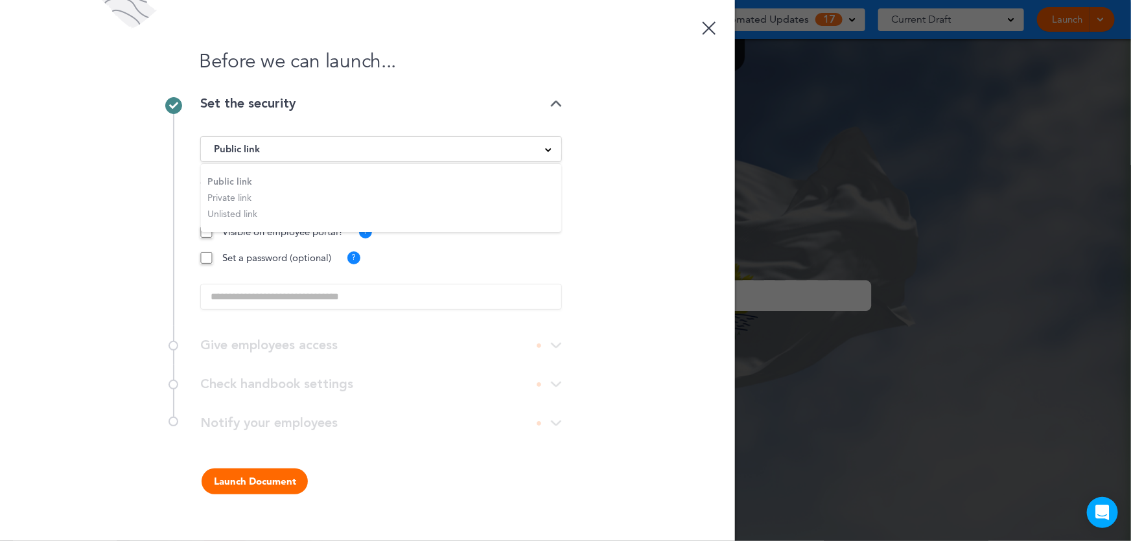
click at [220, 194] on li "Private link" at bounding box center [381, 198] width 360 height 16
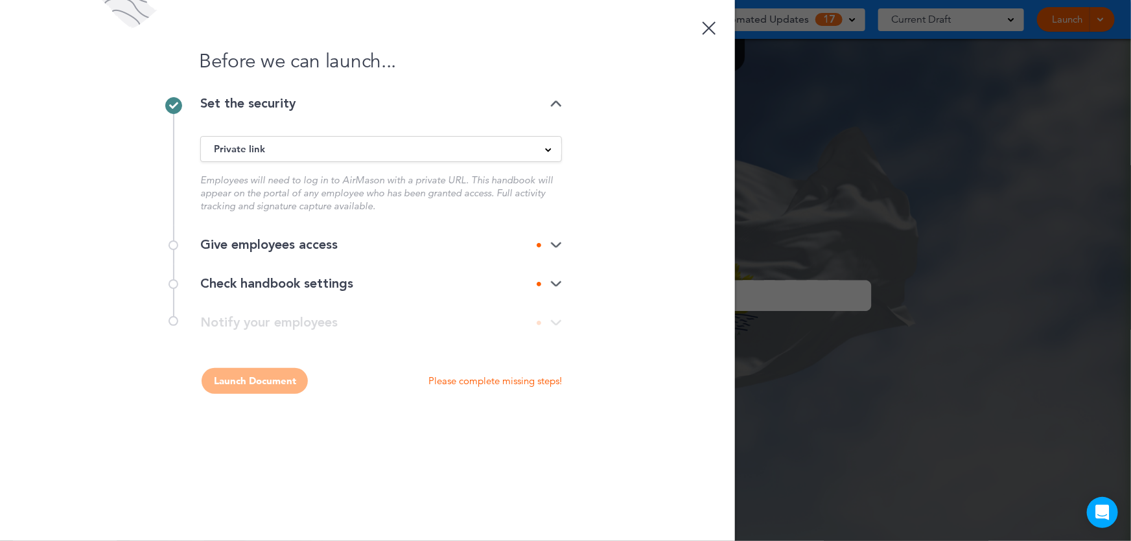
click at [377, 245] on div "Give employees access" at bounding box center [381, 245] width 362 height 13
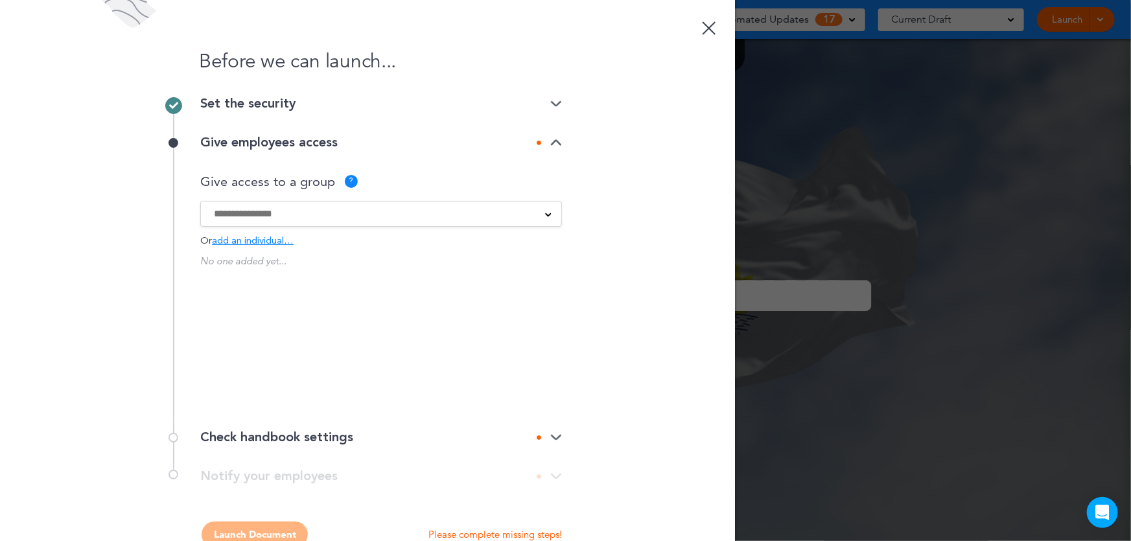
click at [263, 242] on span "add an individual…" at bounding box center [253, 242] width 82 height 10
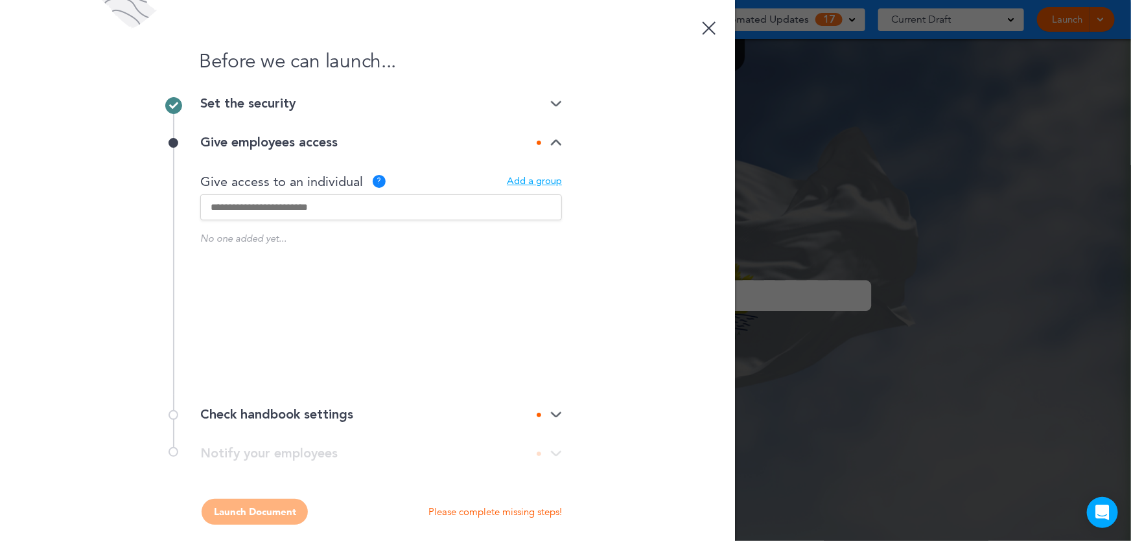
click at [331, 205] on input "text" at bounding box center [381, 207] width 362 height 26
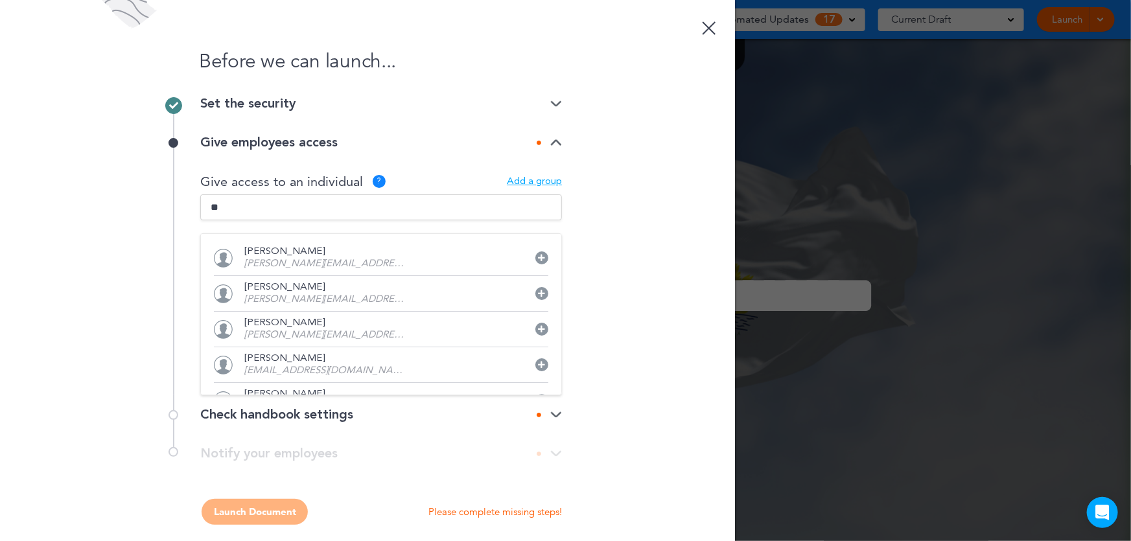
type input "*"
click at [536, 179] on div "Add a group" at bounding box center [534, 182] width 55 height 10
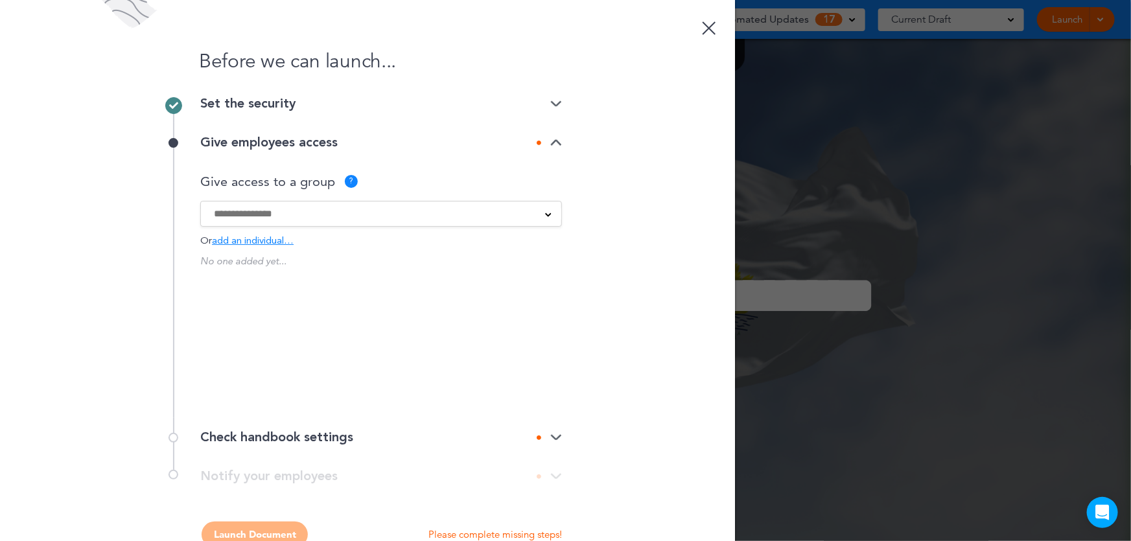
click at [532, 213] on div at bounding box center [381, 214] width 360 height 14
click at [652, 271] on div "Before we can launch... Set the security Private link Public link Private link …" at bounding box center [367, 270] width 735 height 541
click at [539, 280] on icon at bounding box center [542, 281] width 7 height 8
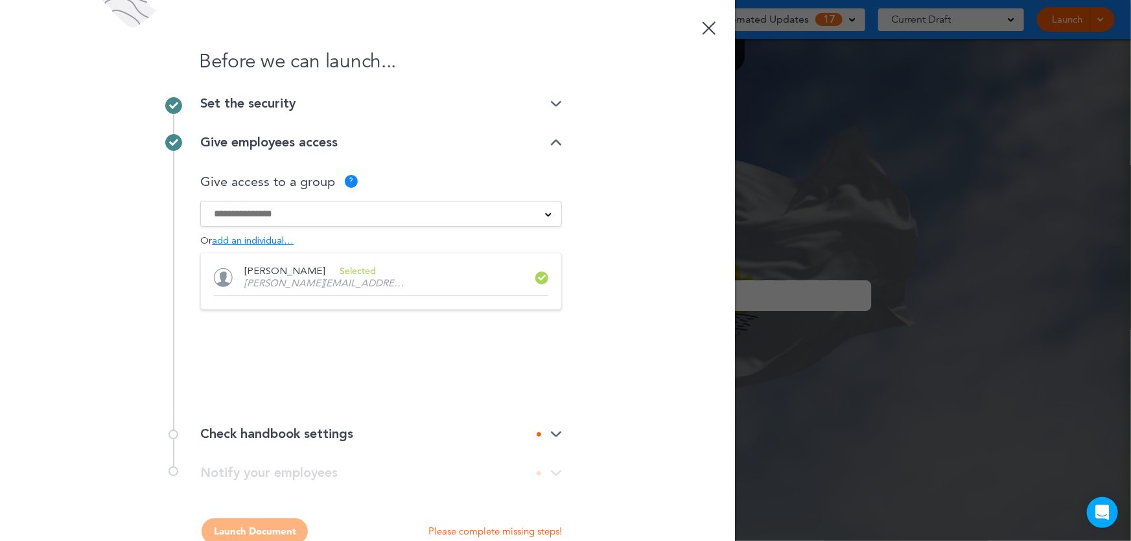
click at [291, 213] on input at bounding box center [373, 214] width 318 height 14
click at [583, 228] on div "Before we can launch... Set the security Private link Public link Private link …" at bounding box center [367, 270] width 735 height 541
click at [248, 239] on span "add an individual…" at bounding box center [253, 242] width 82 height 10
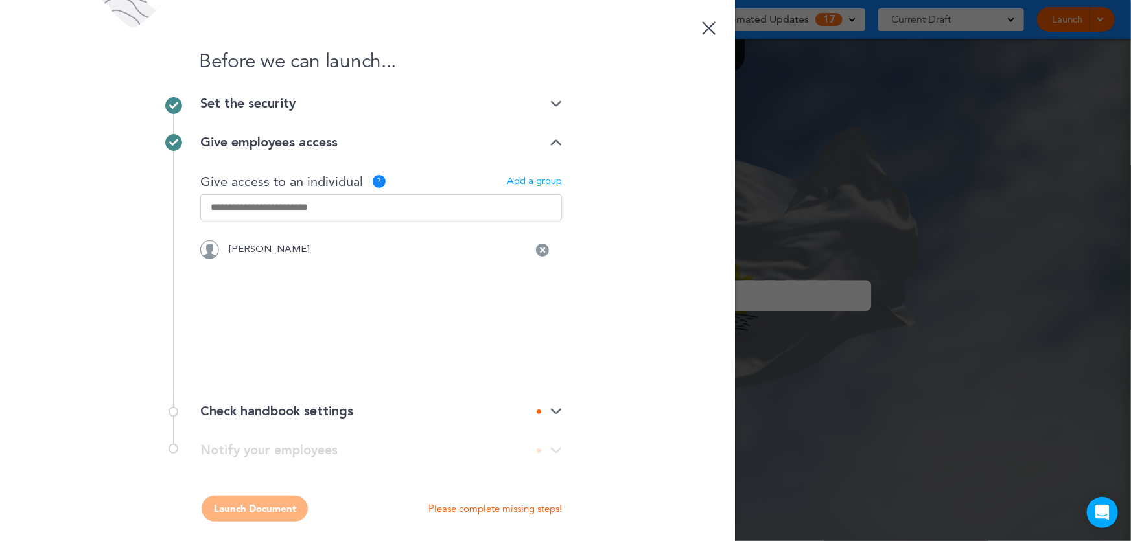
click at [288, 207] on input "text" at bounding box center [381, 207] width 362 height 26
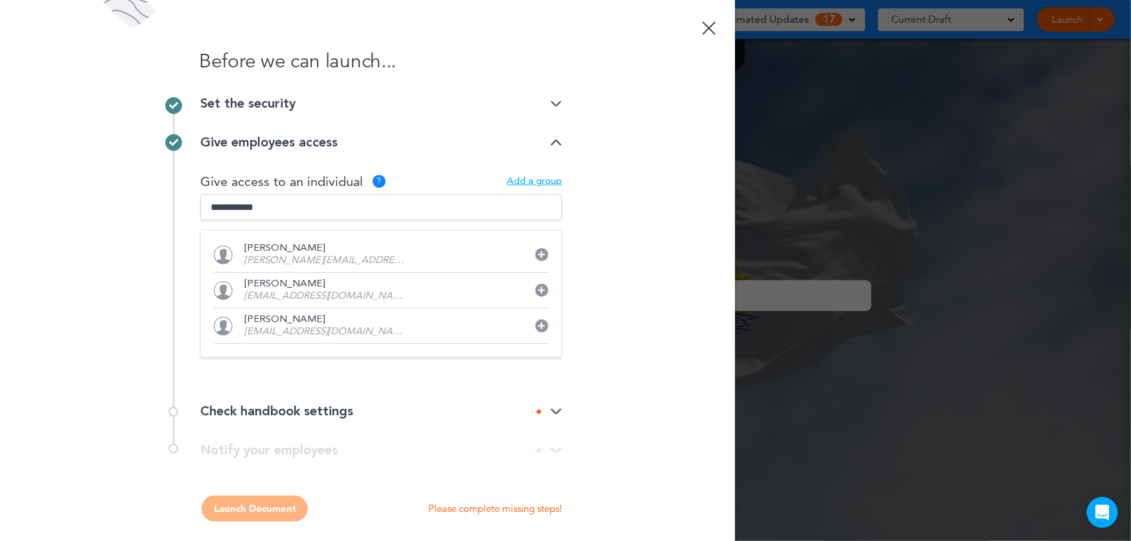
type input "**********"
click at [539, 254] on icon at bounding box center [542, 255] width 7 height 8
click at [630, 244] on div "Before we can launch... Set the security Private link Public link Private link …" at bounding box center [367, 270] width 735 height 541
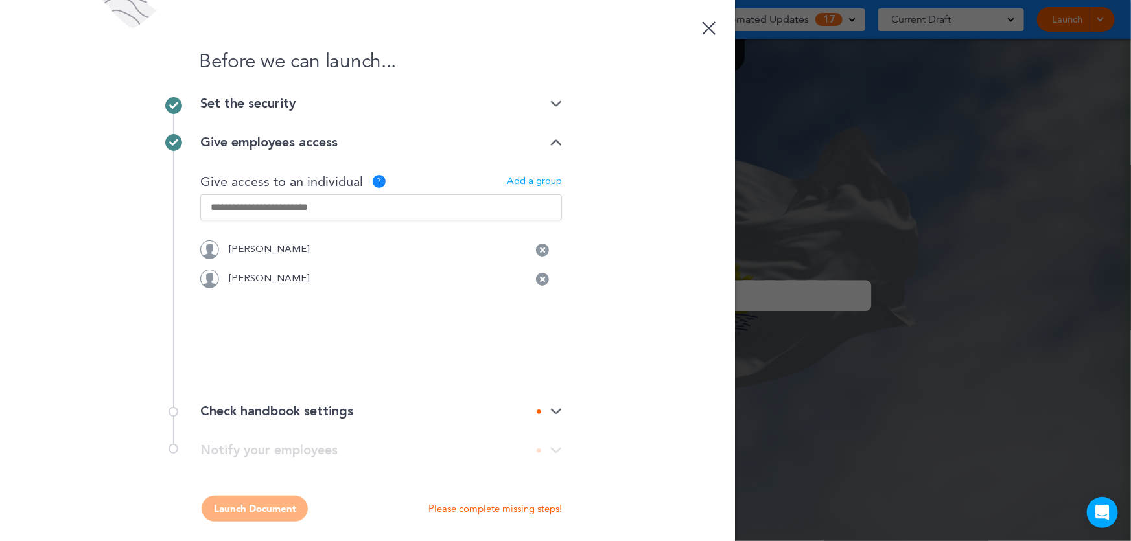
click at [371, 205] on input "text" at bounding box center [381, 207] width 362 height 26
type input "**********"
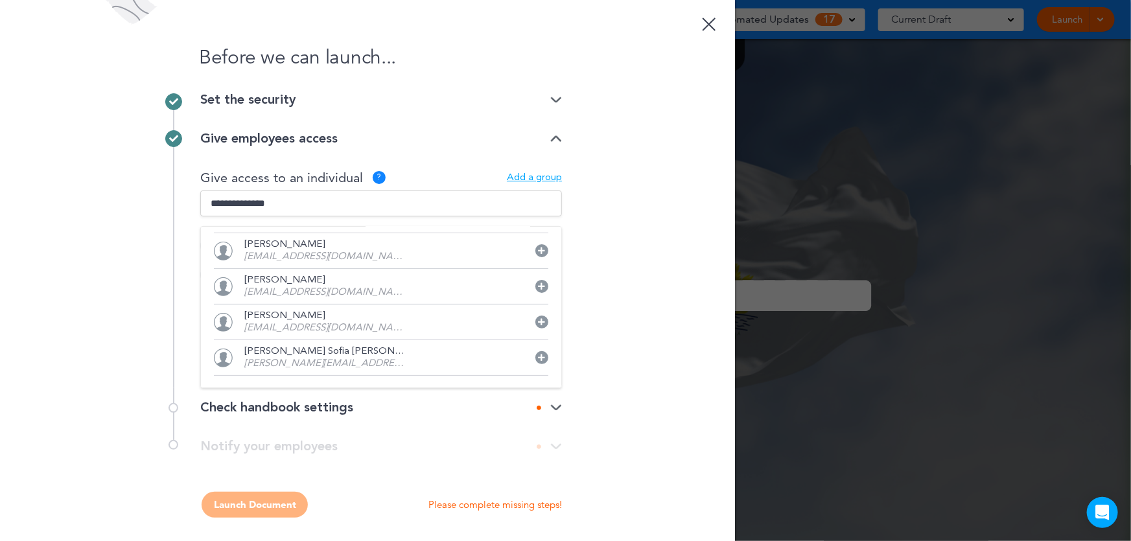
scroll to position [6, 0]
click at [353, 204] on input "**********" at bounding box center [381, 202] width 362 height 26
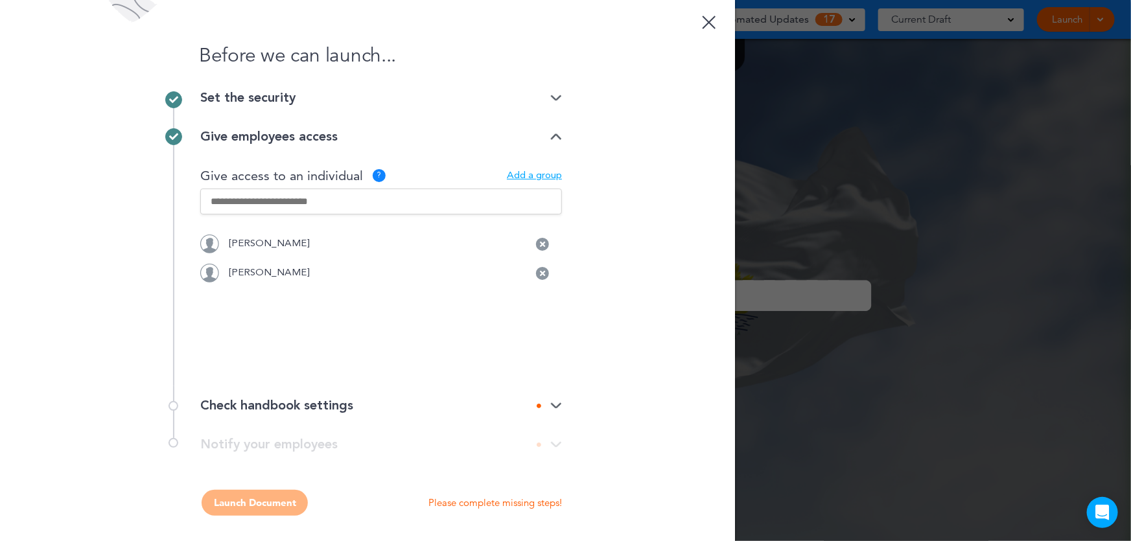
click at [353, 204] on input "text" at bounding box center [381, 202] width 362 height 26
type input "**********"
click at [301, 202] on input "**********" at bounding box center [381, 202] width 362 height 26
click at [337, 196] on input "text" at bounding box center [381, 202] width 362 height 26
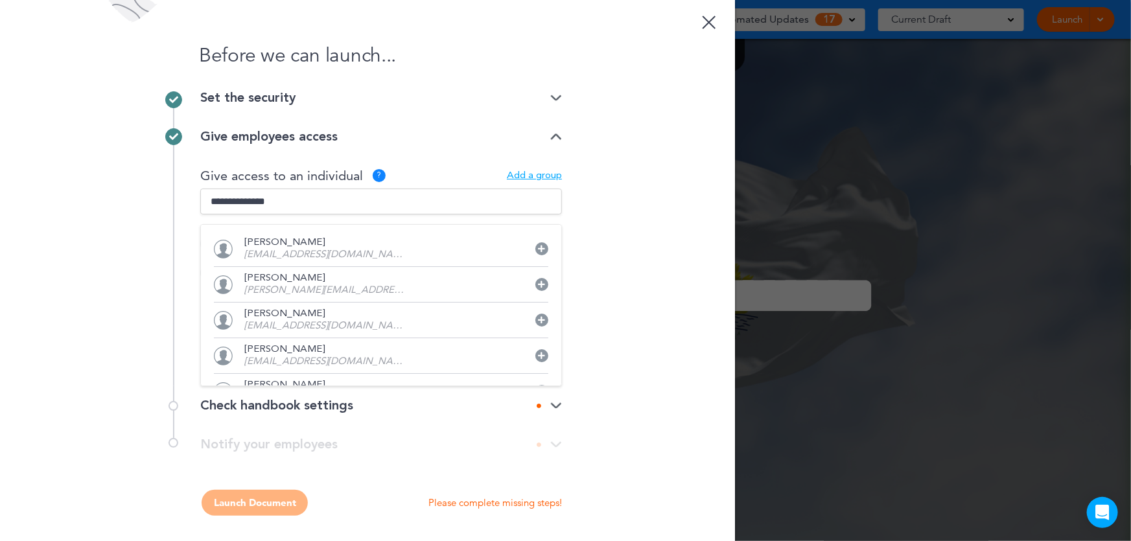
type input "**********"
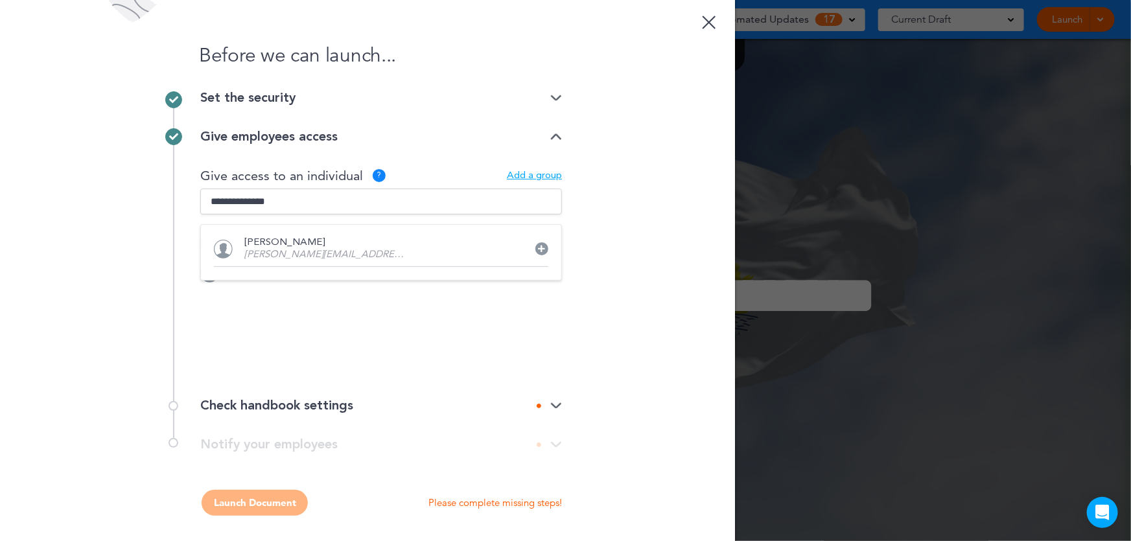
click at [539, 246] on icon at bounding box center [542, 249] width 7 height 8
drag, startPoint x: 406, startPoint y: 193, endPoint x: 203, endPoint y: 193, distance: 202.9
click at [203, 193] on input "**********" at bounding box center [381, 202] width 362 height 26
type input "**********"
click at [539, 245] on icon at bounding box center [542, 249] width 7 height 8
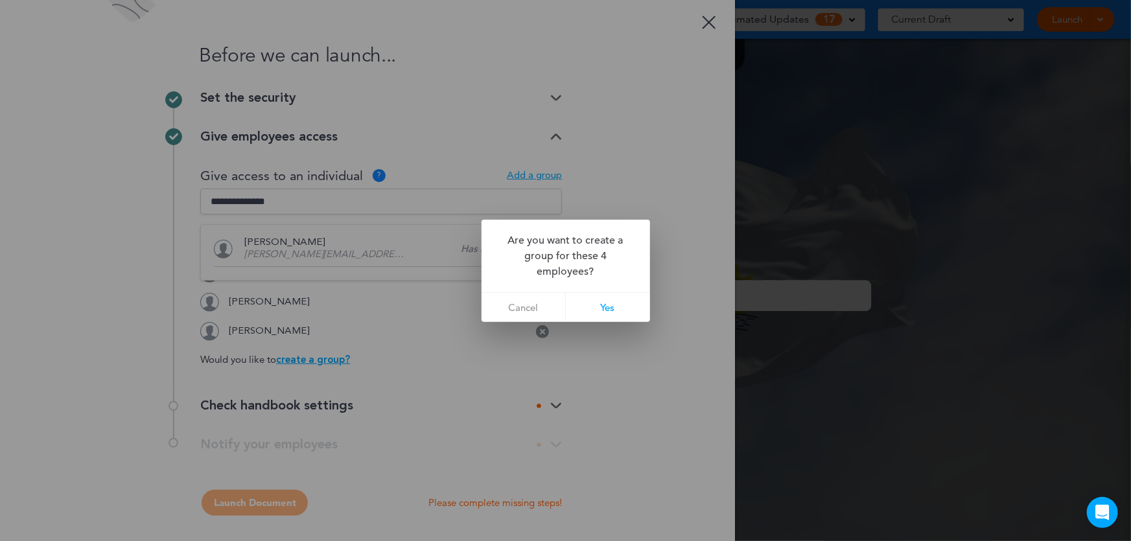
click at [533, 301] on link "Cancel" at bounding box center [524, 307] width 84 height 29
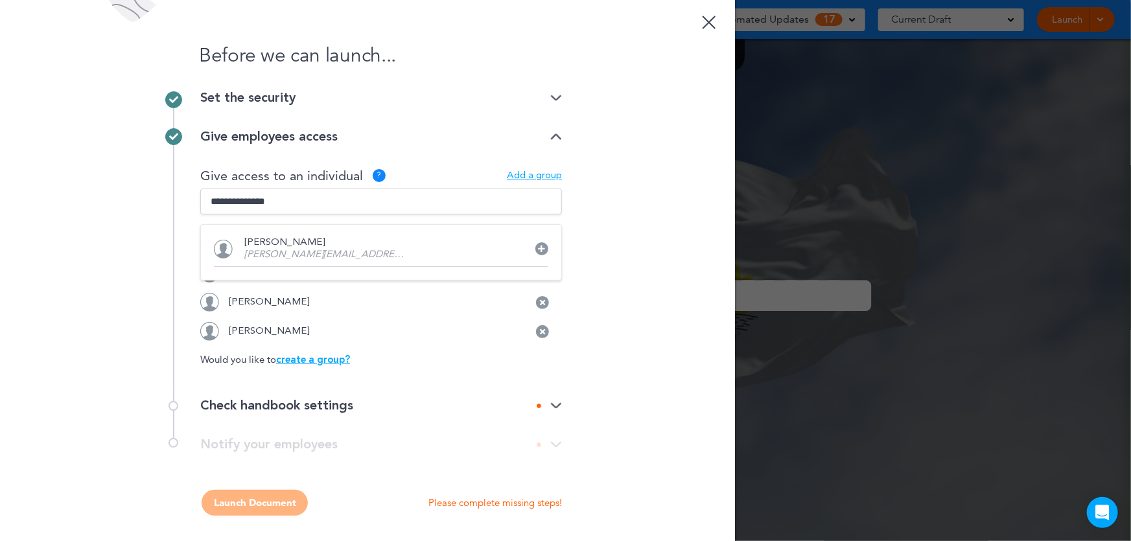
click at [411, 207] on input "**********" at bounding box center [381, 202] width 362 height 26
type input "*****"
click at [298, 244] on p "Darcy Kenitzer" at bounding box center [325, 243] width 162 height 10
click at [619, 253] on div "Before we can launch... Set the security Private link Public link Private link …" at bounding box center [367, 270] width 735 height 541
click at [607, 314] on div "Before we can launch... Set the security Private link Public link Private link …" at bounding box center [367, 270] width 735 height 541
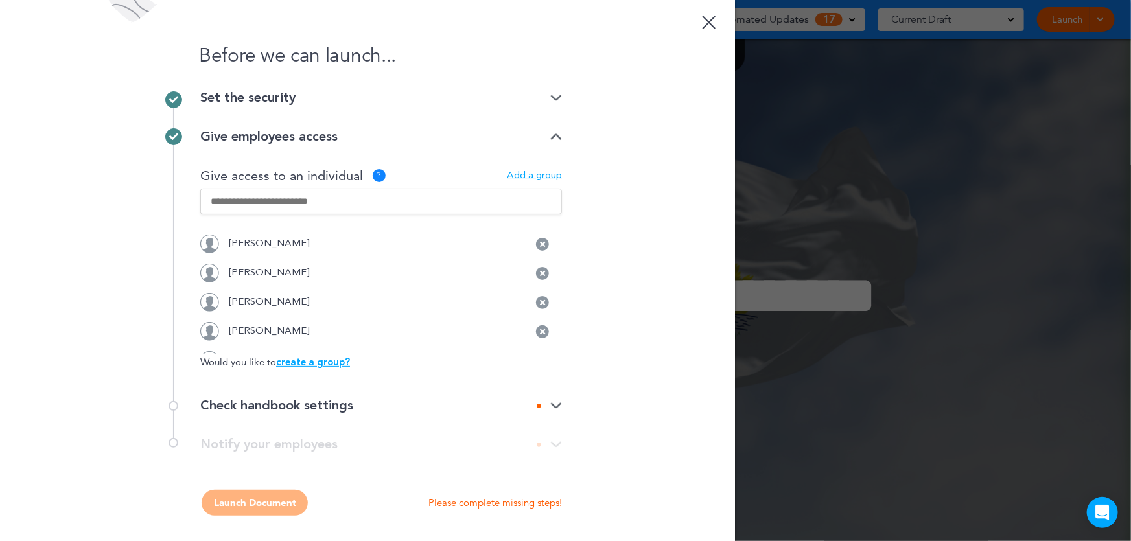
click at [552, 402] on img at bounding box center [556, 406] width 12 height 8
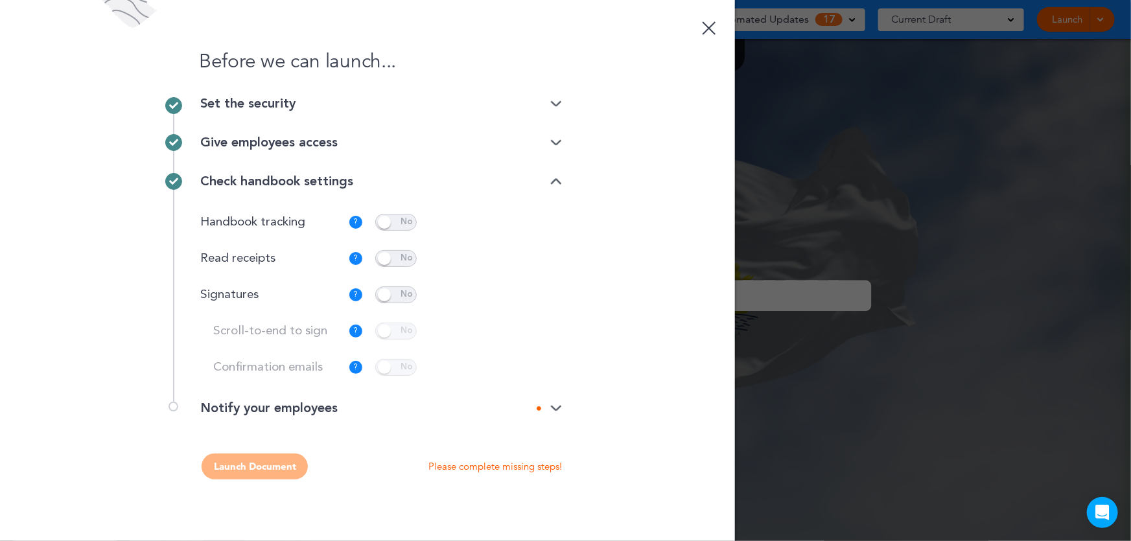
click at [557, 410] on img at bounding box center [556, 408] width 12 height 8
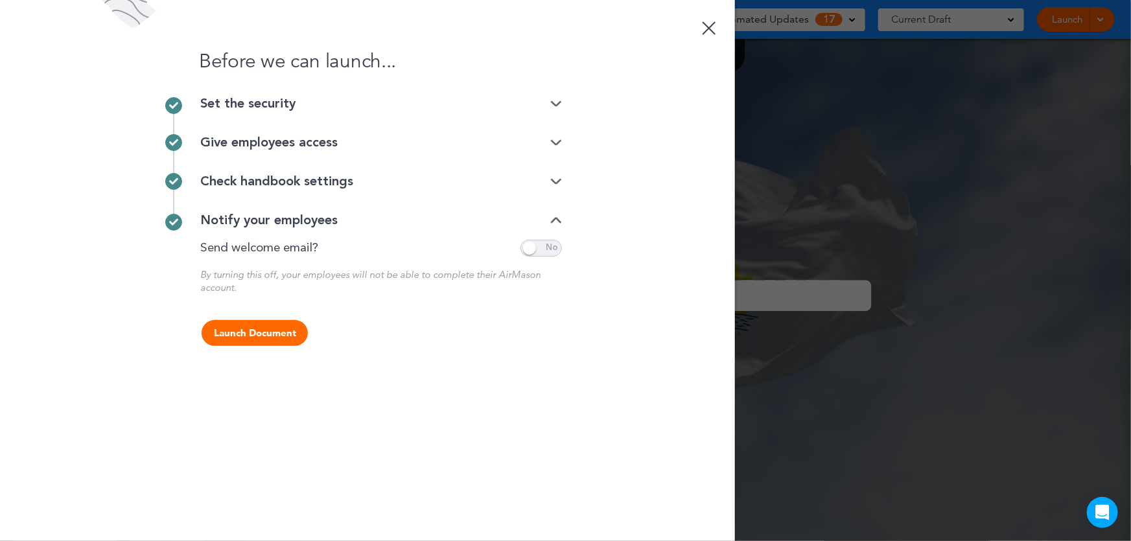
click at [259, 327] on button "Launch Document" at bounding box center [255, 333] width 106 height 26
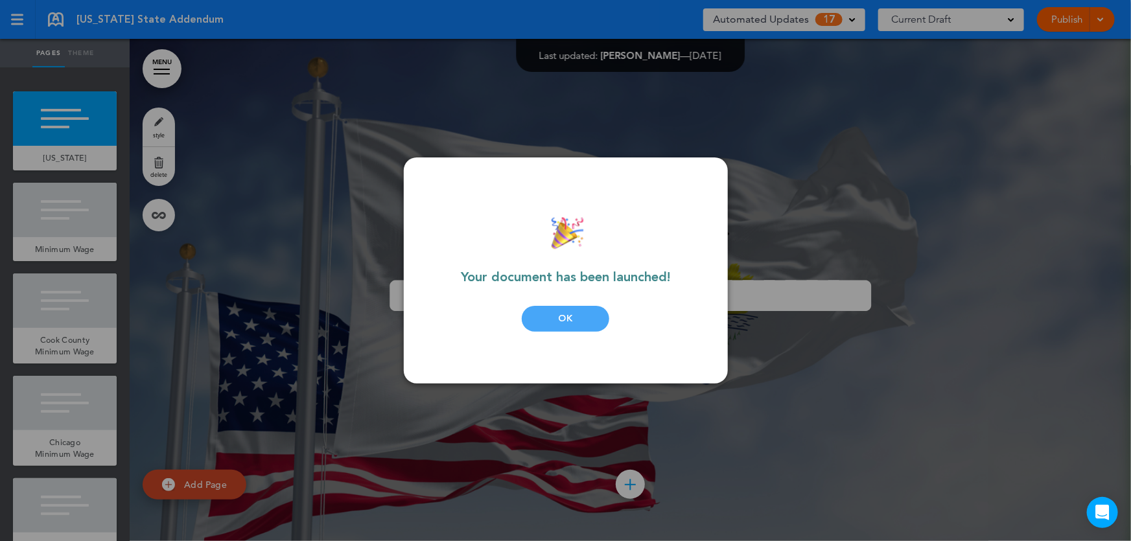
click at [574, 319] on div "OK" at bounding box center [566, 319] width 88 height 26
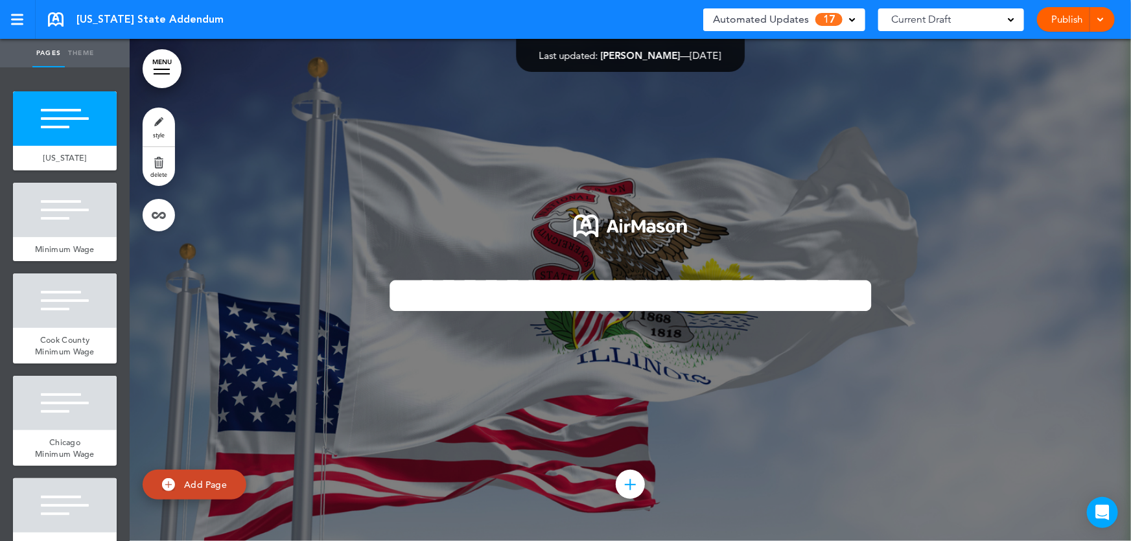
click at [1064, 10] on link "Publish" at bounding box center [1067, 19] width 41 height 25
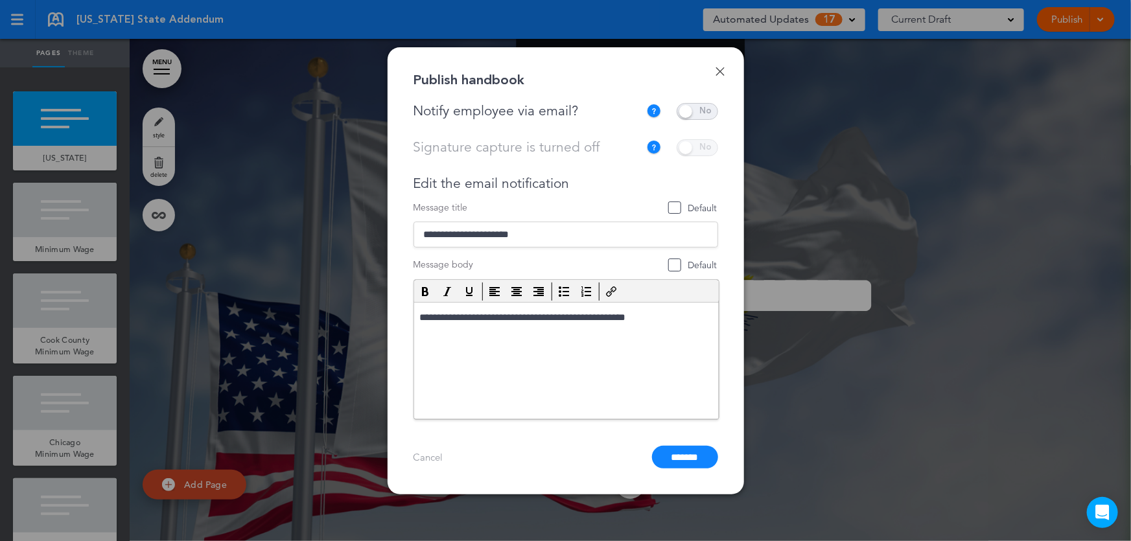
click at [701, 104] on span at bounding box center [697, 111] width 41 height 17
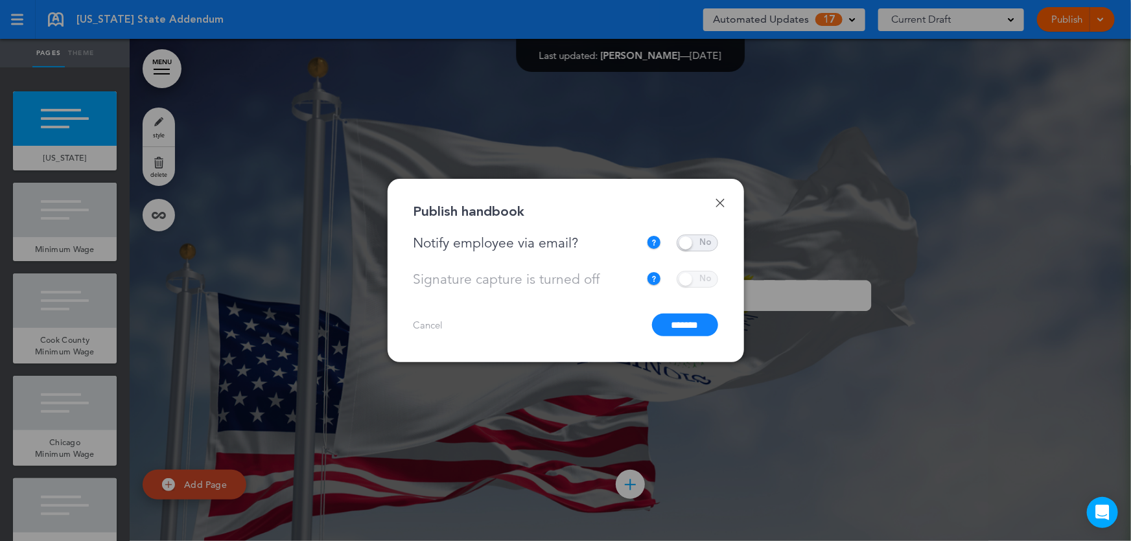
click at [685, 318] on input "*******" at bounding box center [685, 325] width 66 height 23
